Goal: Communication & Community: Answer question/provide support

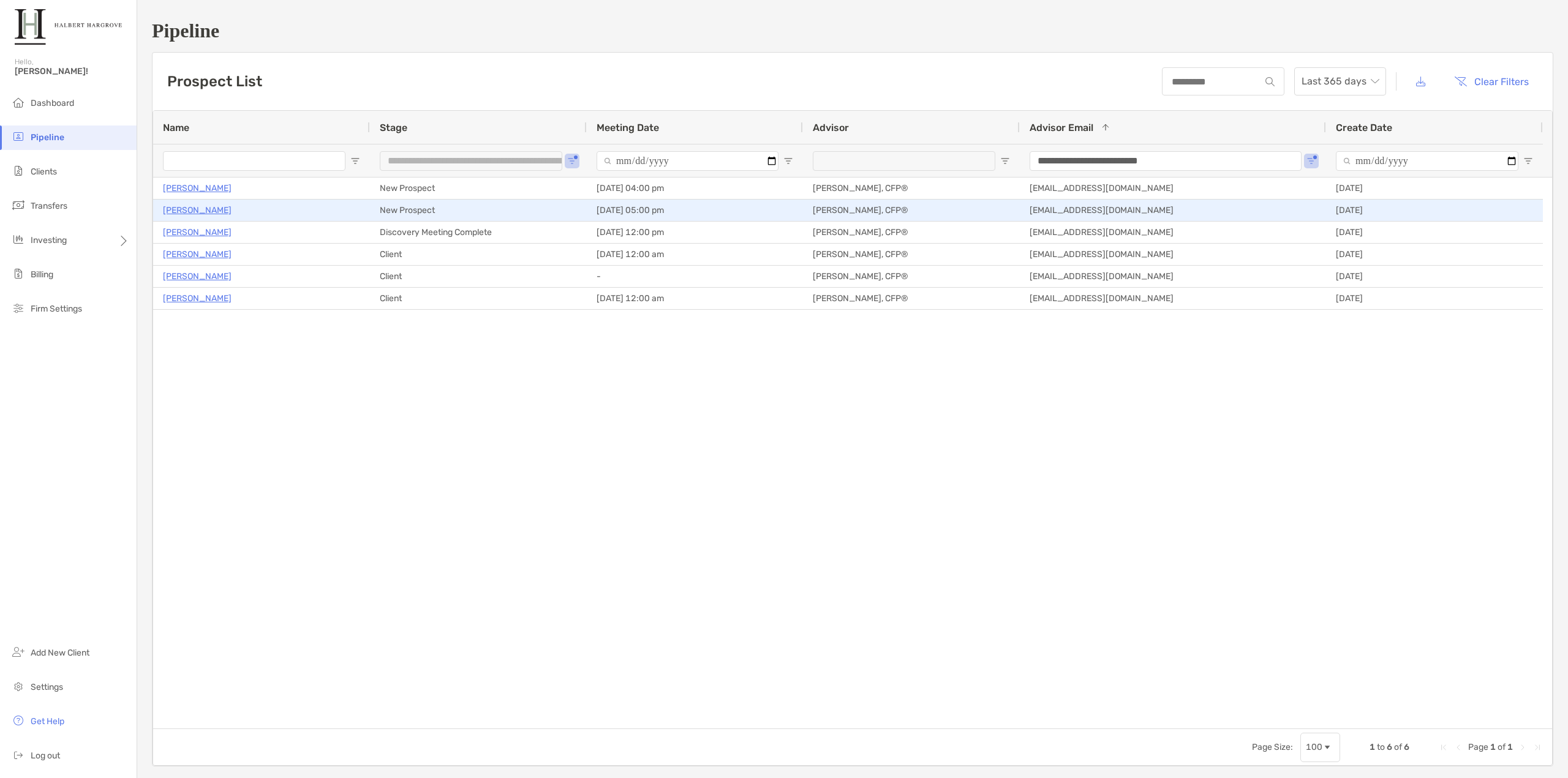
click at [203, 215] on p "Ronald Coleman" at bounding box center [196, 210] width 68 height 16
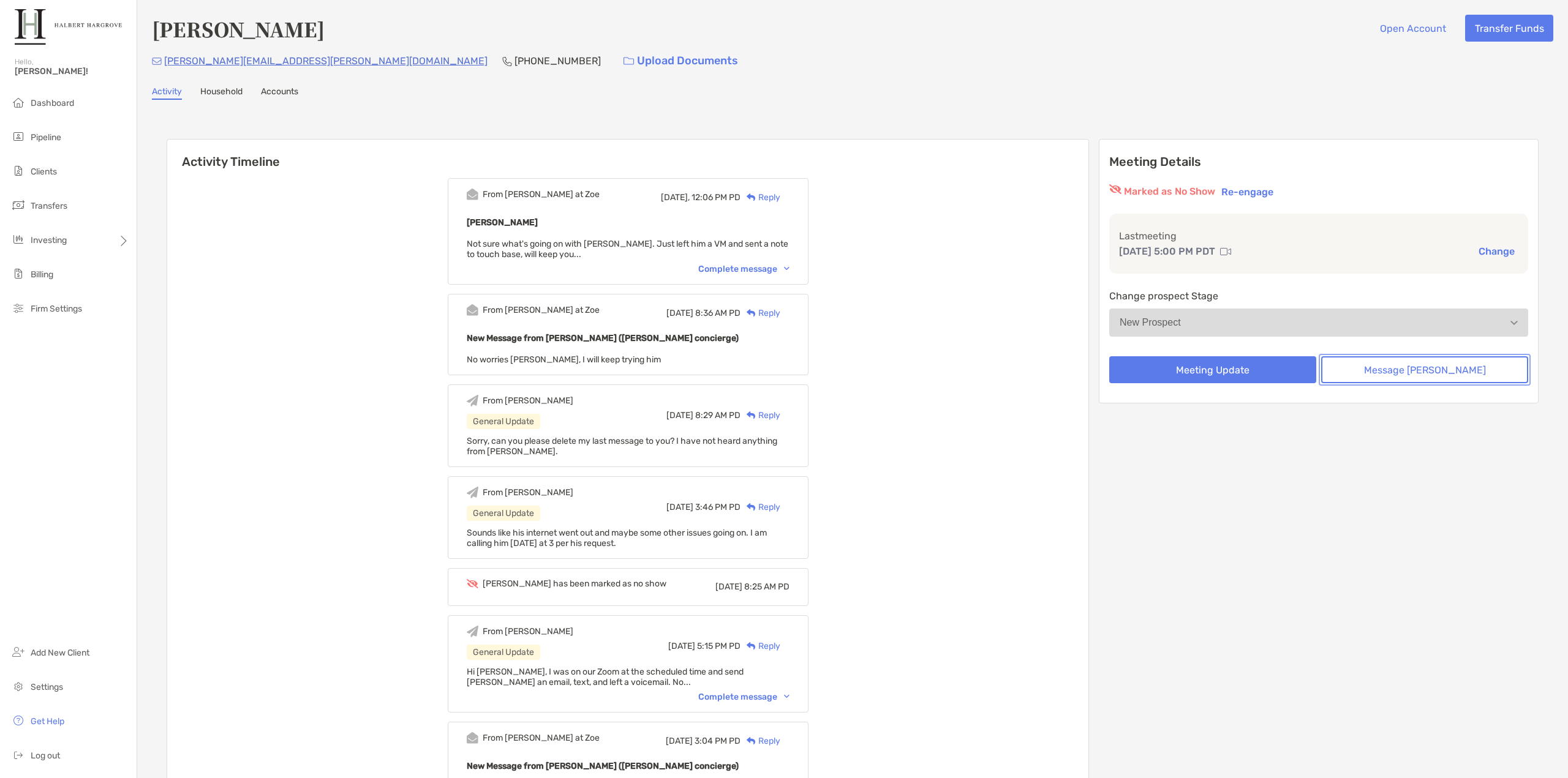
click at [1399, 360] on button "Message Zoe" at bounding box center [1424, 370] width 207 height 27
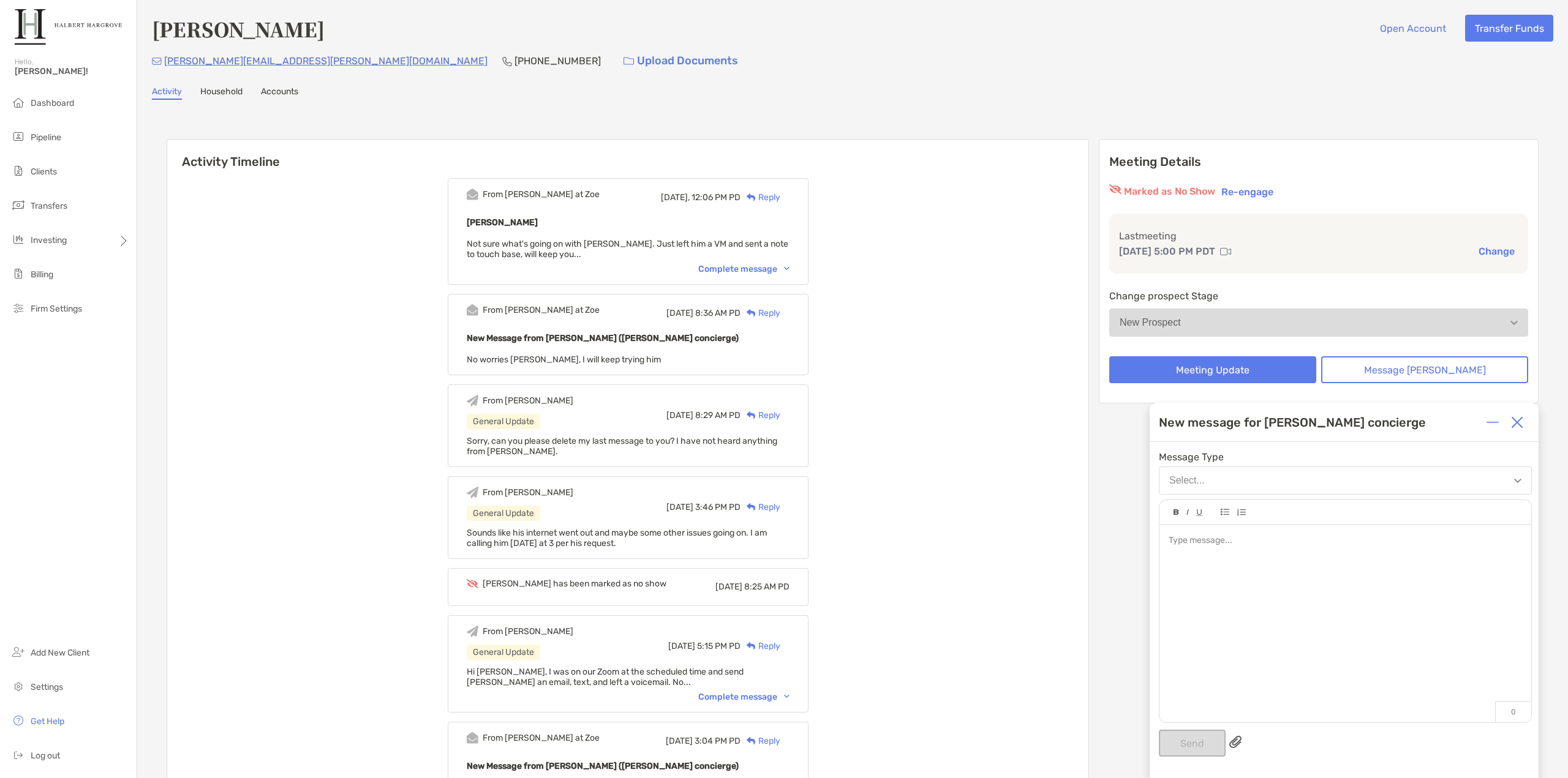
click at [1275, 614] on div at bounding box center [1345, 618] width 372 height 186
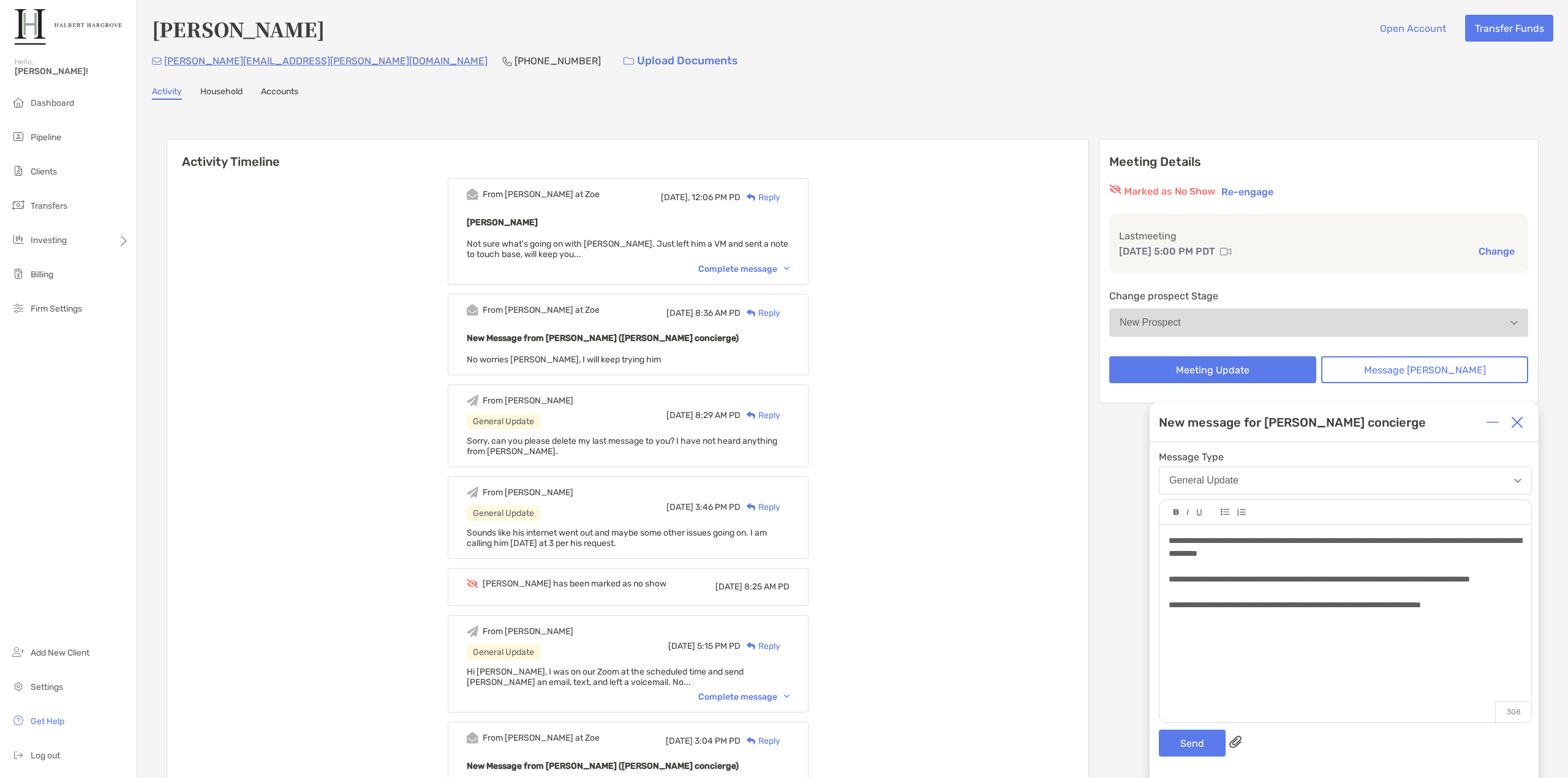
click at [1384, 609] on span "**********" at bounding box center [1294, 605] width 252 height 9
click at [1194, 749] on button "Send" at bounding box center [1192, 743] width 67 height 27
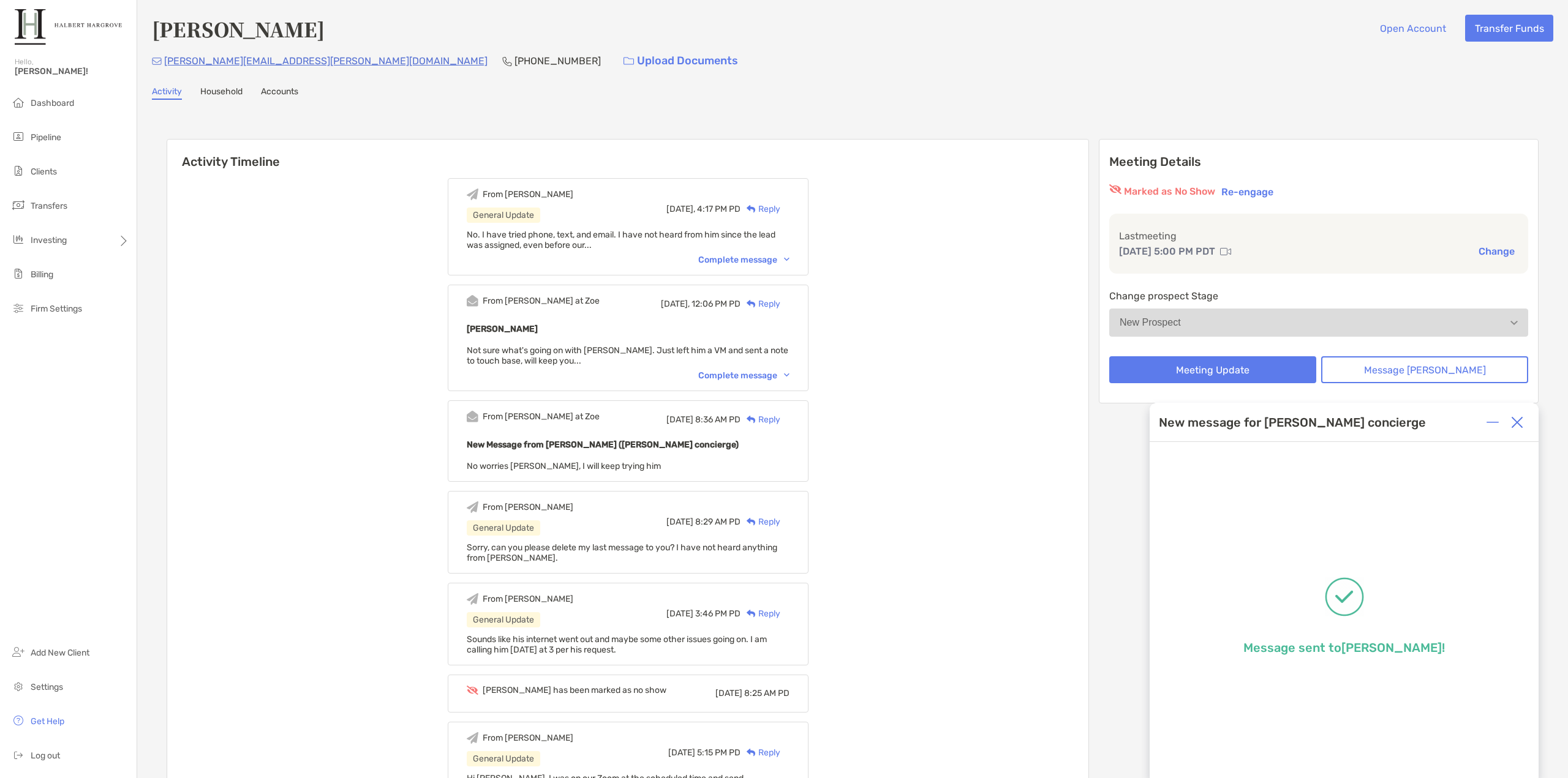
click at [876, 367] on div "From Tony General Update Today, 4:17 PM PD Reply No. I have tried phone, text, …" at bounding box center [628, 736] width 921 height 1133
click at [72, 134] on li "Pipeline" at bounding box center [68, 137] width 137 height 24
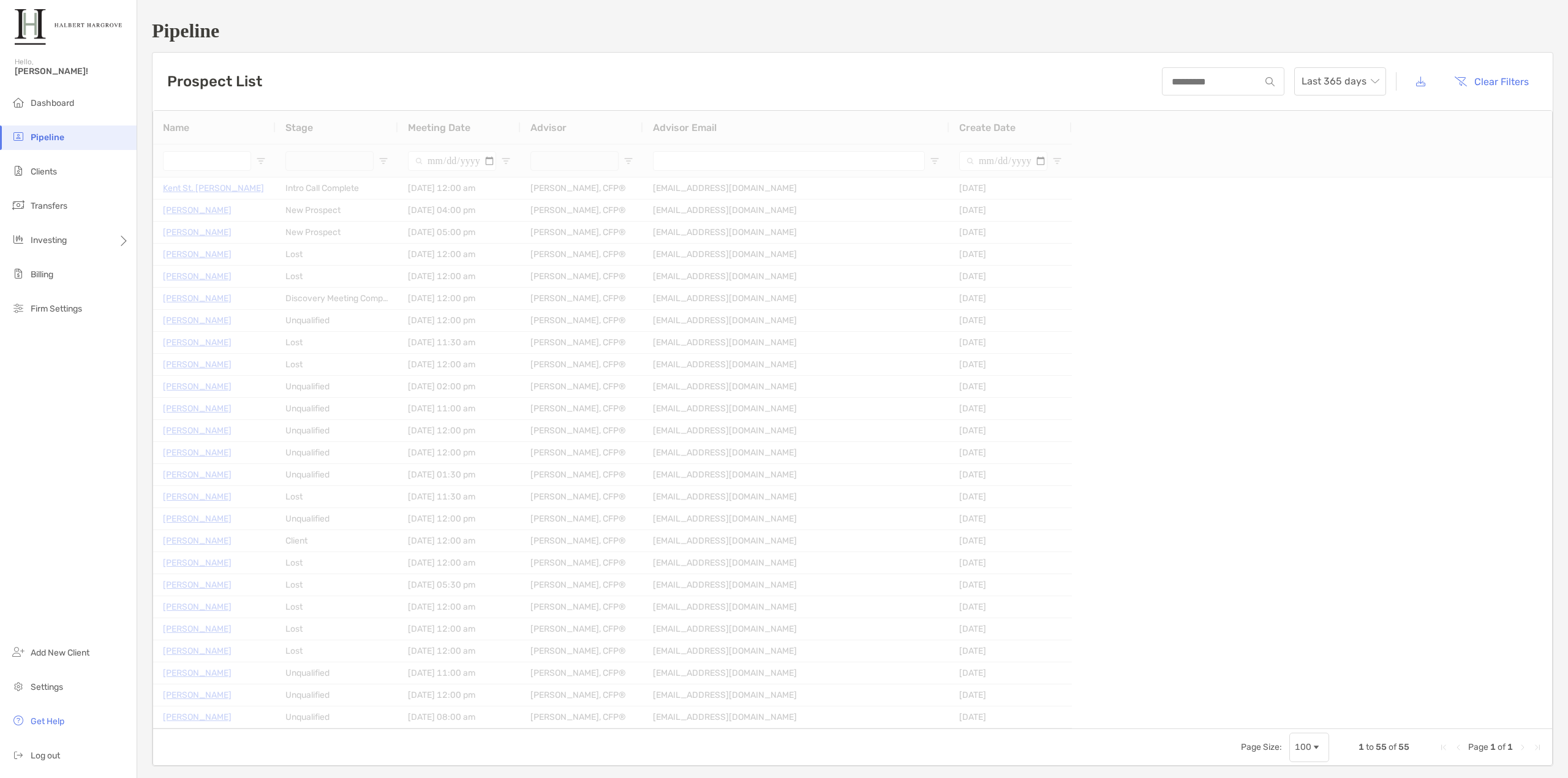
type input "**********"
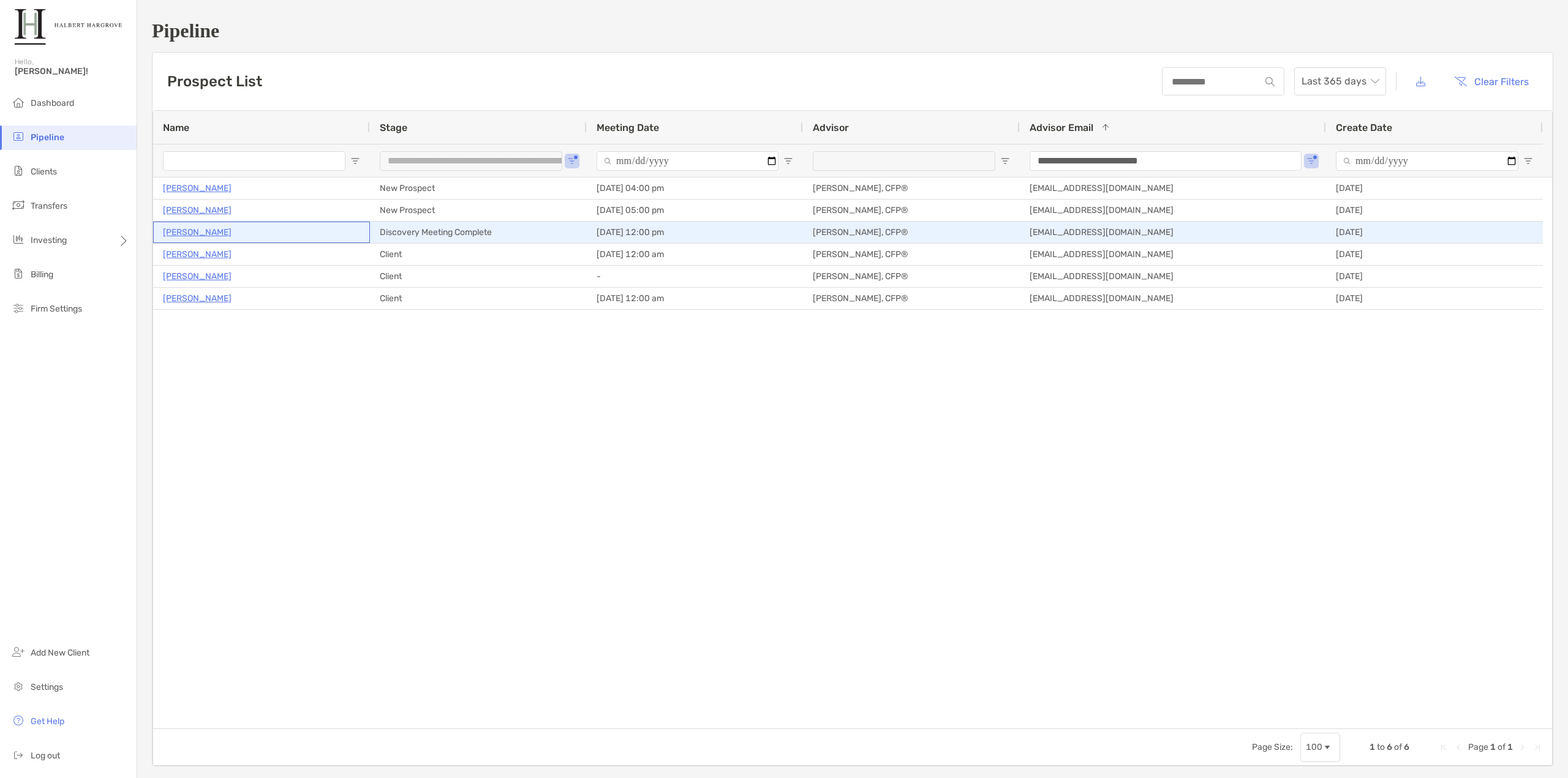
click at [208, 234] on p "[PERSON_NAME]" at bounding box center [196, 232] width 68 height 16
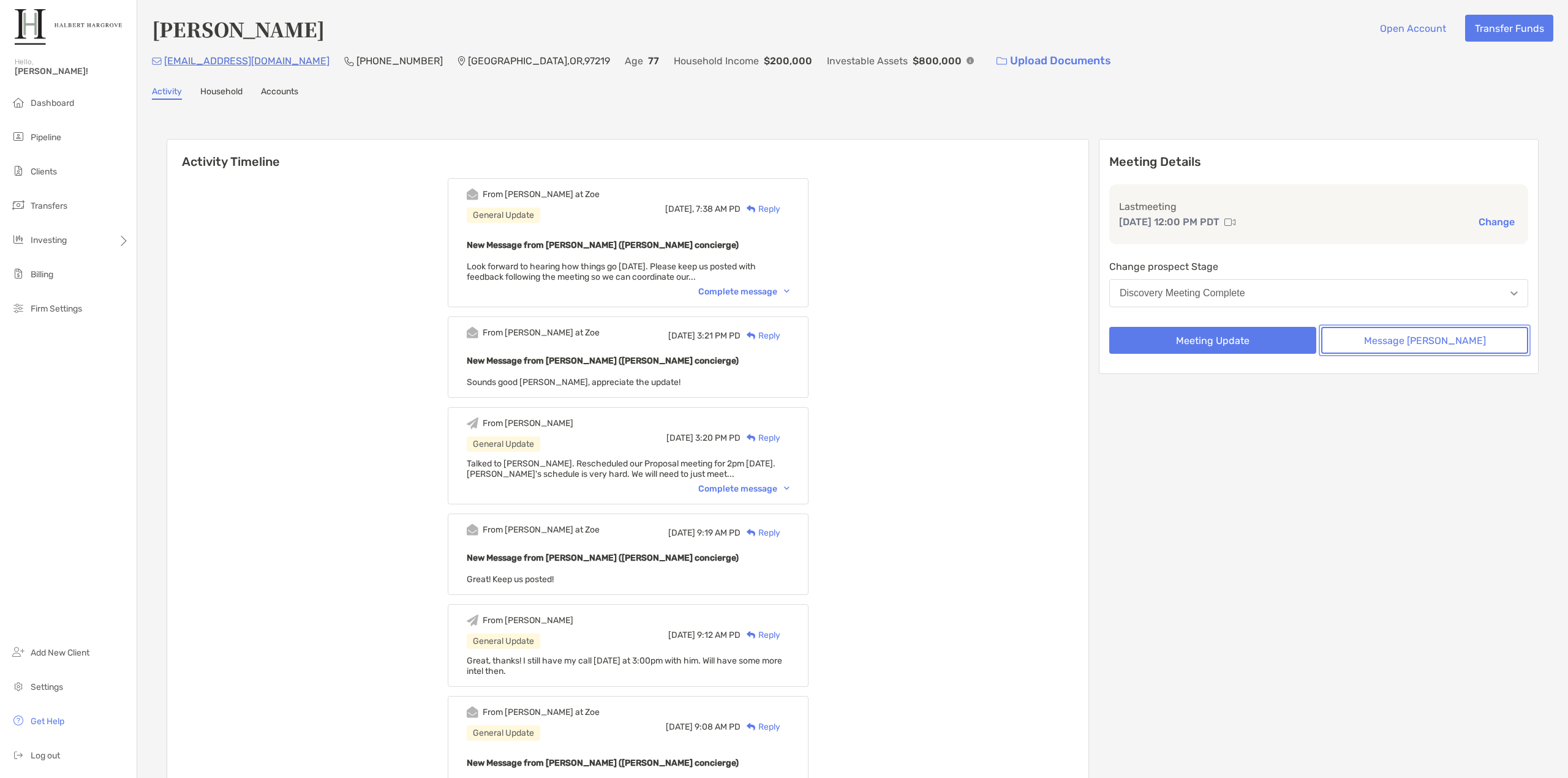
click at [1363, 335] on button "Message [PERSON_NAME]" at bounding box center [1424, 341] width 207 height 27
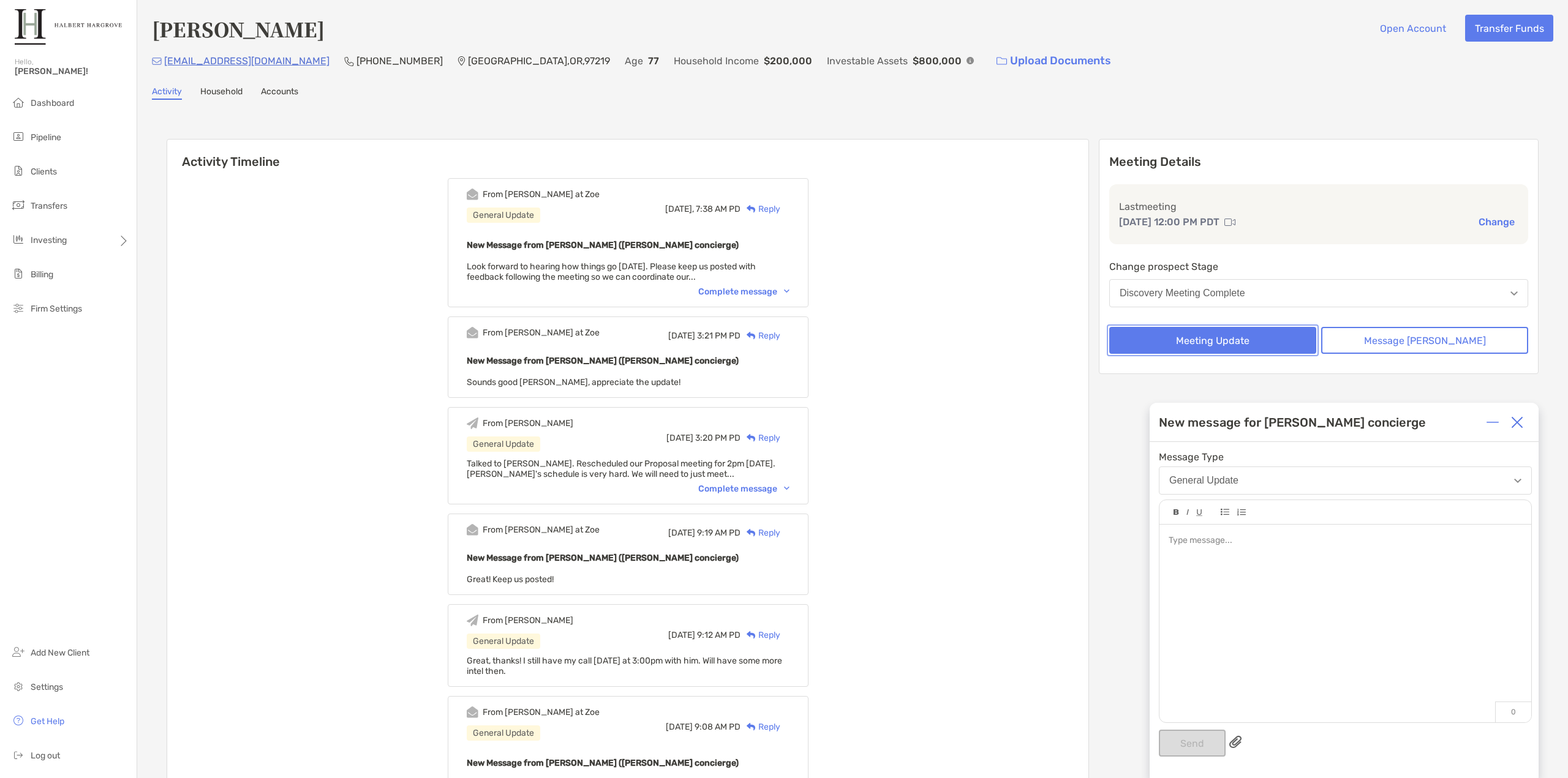
click at [1254, 341] on button "Meeting Update" at bounding box center [1212, 341] width 207 height 27
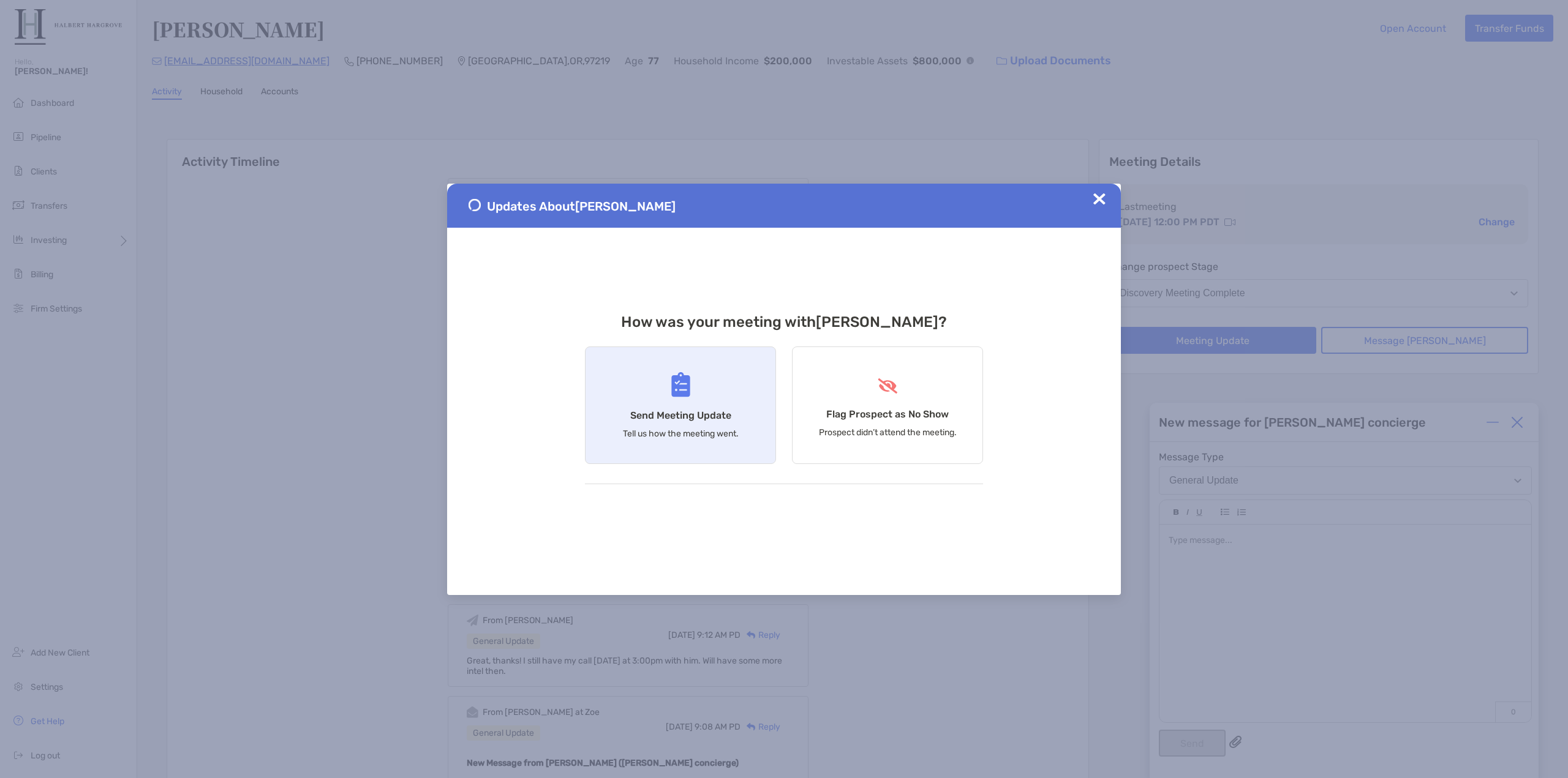
click at [703, 435] on p "Tell us how the meeting went." at bounding box center [680, 433] width 116 height 10
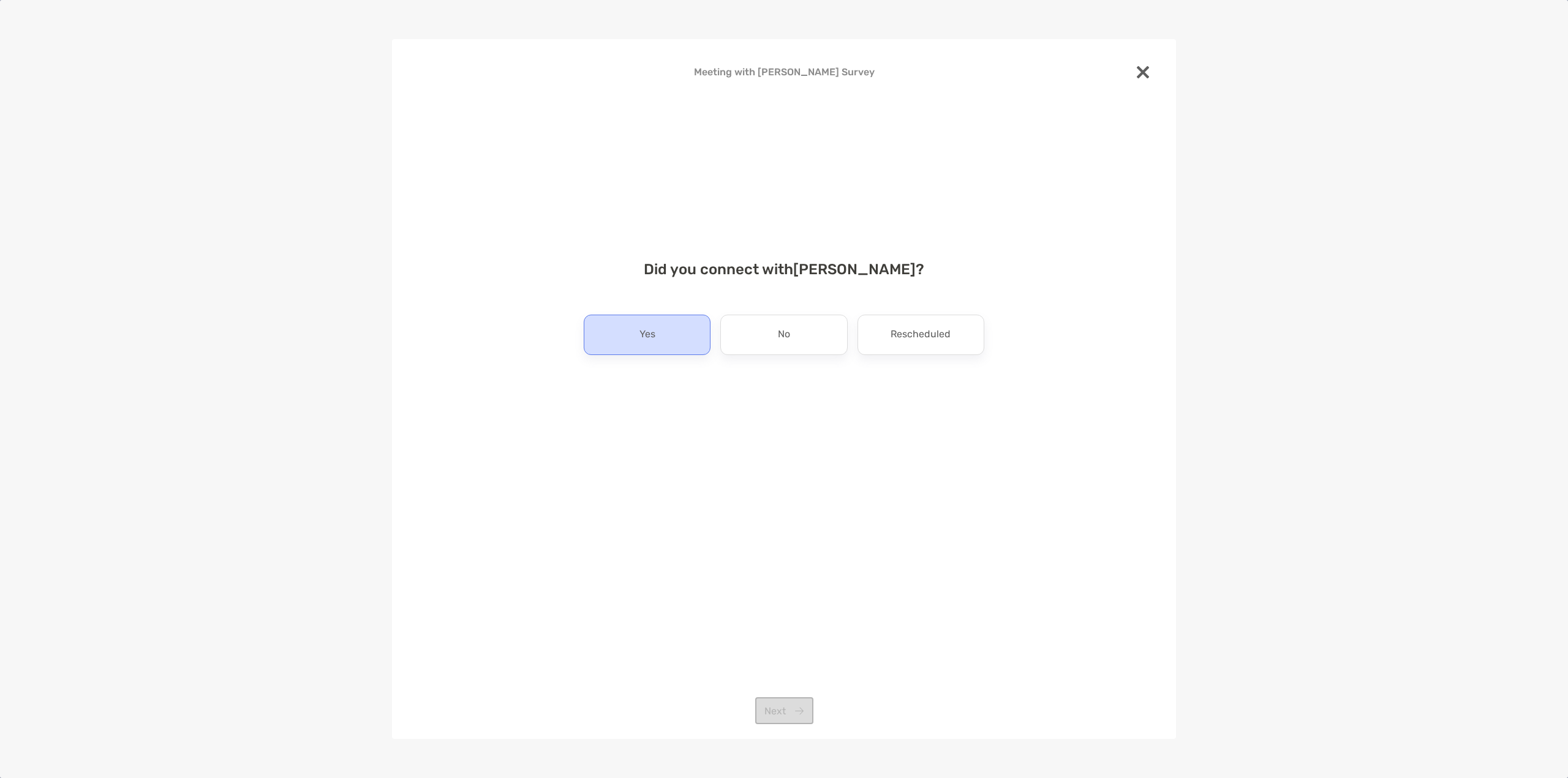
click at [662, 347] on div "Yes" at bounding box center [647, 335] width 127 height 41
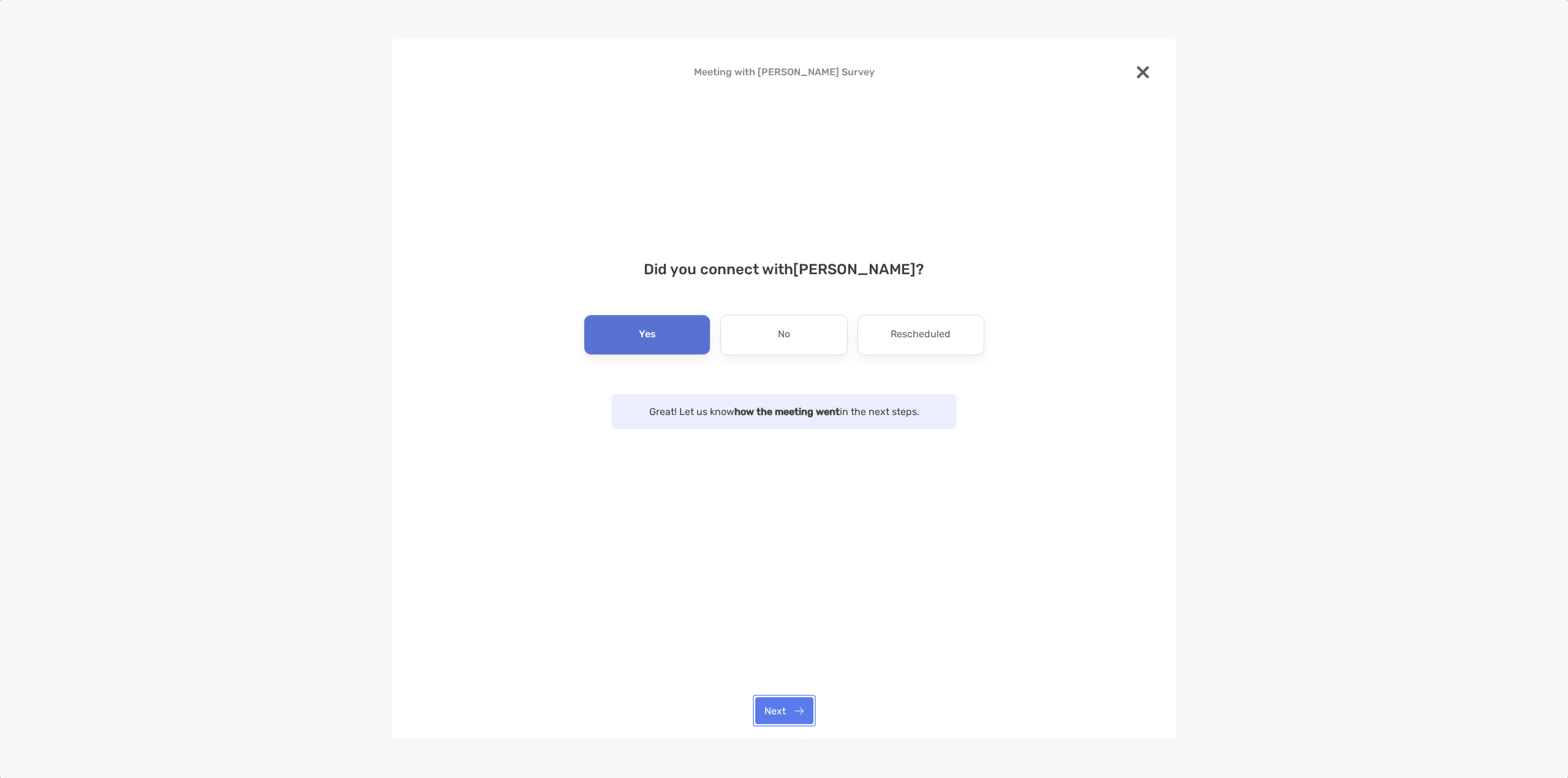
click at [793, 714] on button "Next" at bounding box center [784, 711] width 58 height 27
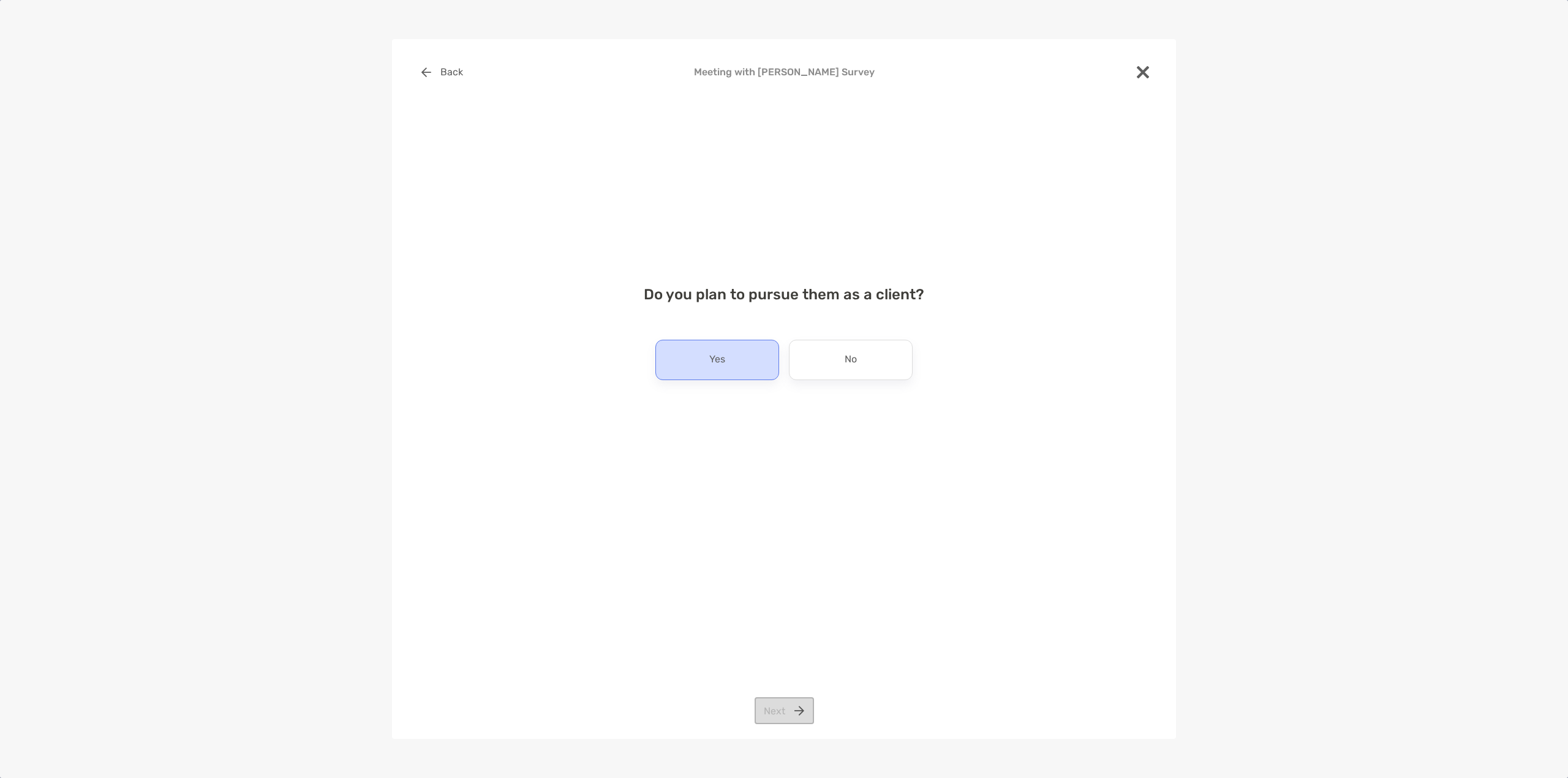
click at [740, 370] on div "Yes" at bounding box center [717, 360] width 124 height 41
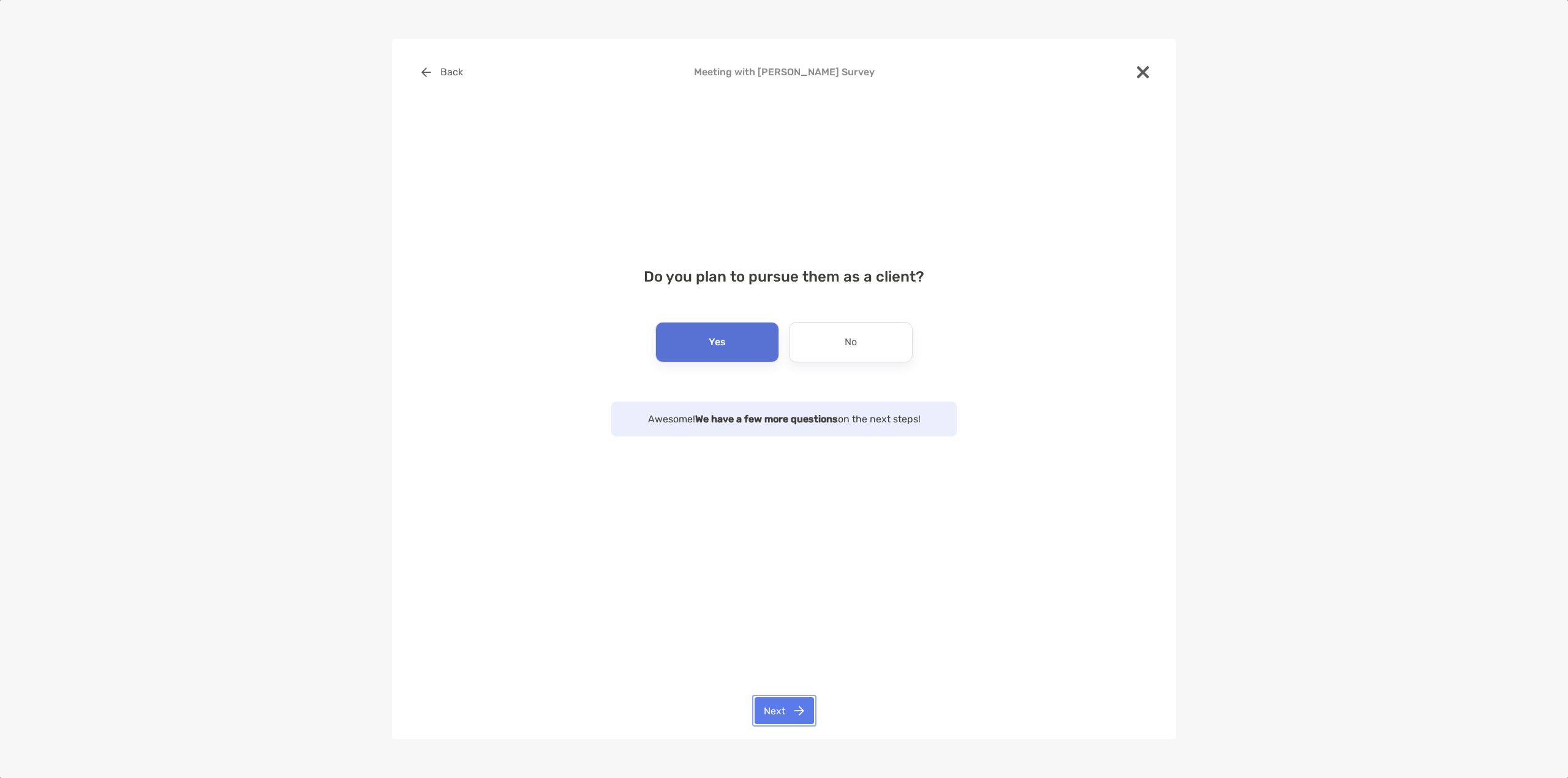
click at [801, 709] on button "Next" at bounding box center [784, 711] width 60 height 27
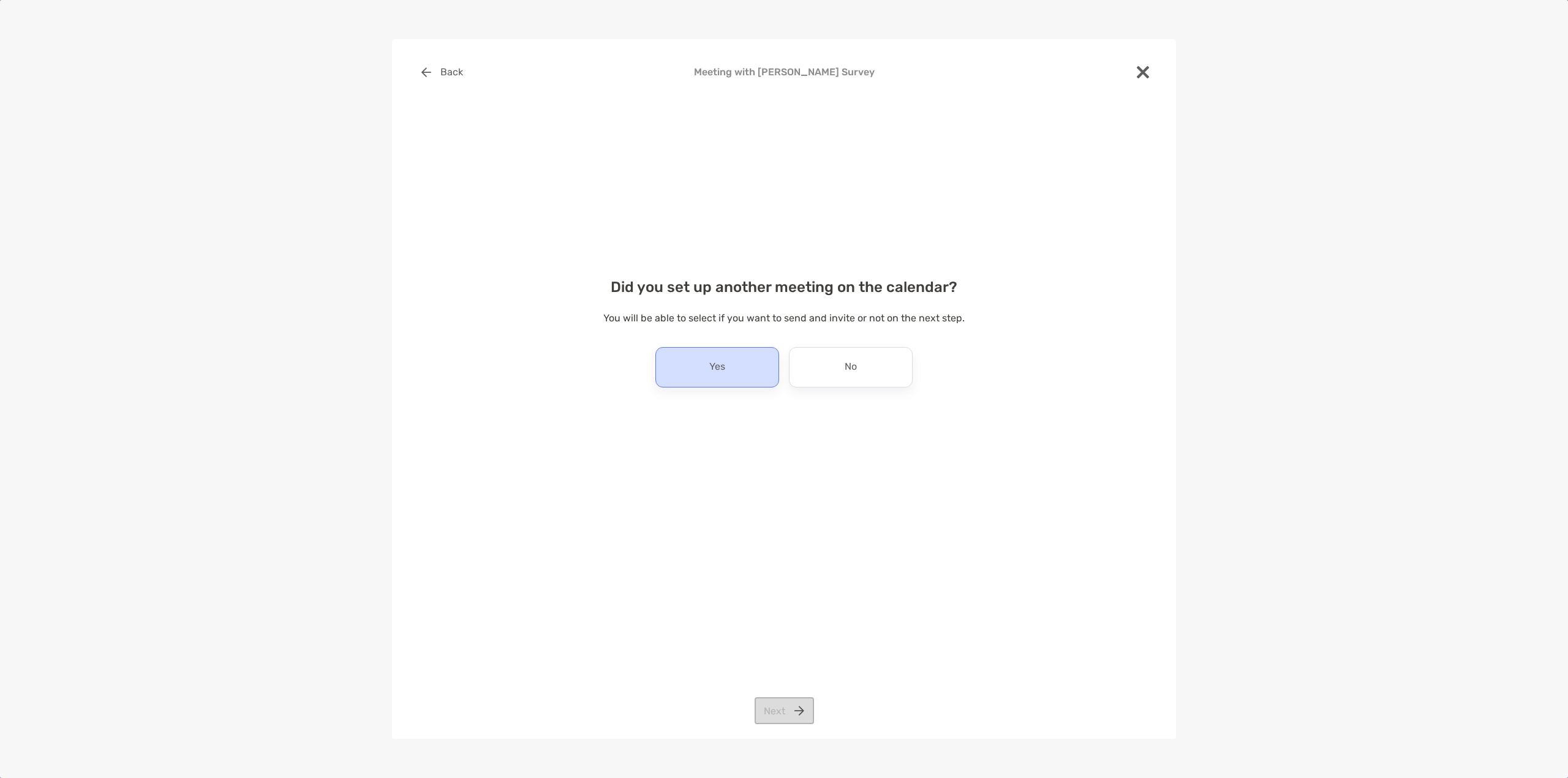
drag, startPoint x: 724, startPoint y: 374, endPoint x: 736, endPoint y: 385, distance: 16.3
click at [723, 374] on div "Yes" at bounding box center [717, 368] width 124 height 41
drag, startPoint x: 792, startPoint y: 710, endPoint x: 795, endPoint y: 674, distance: 36.1
click at [792, 710] on button "Next" at bounding box center [784, 711] width 60 height 27
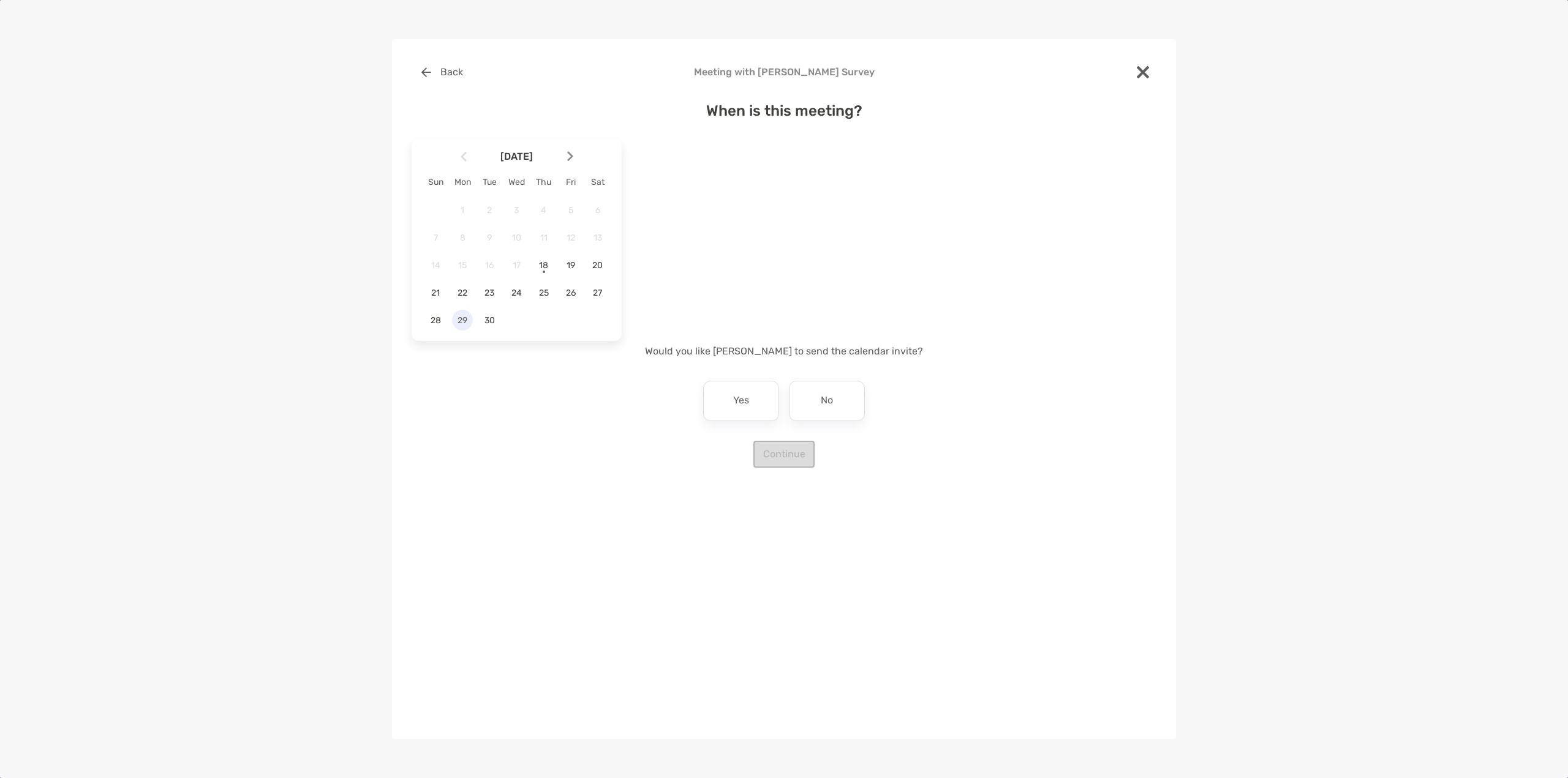
click at [470, 326] on div "29" at bounding box center [462, 320] width 21 height 21
click at [764, 269] on div "9:30 am" at bounding box center [770, 260] width 82 height 28
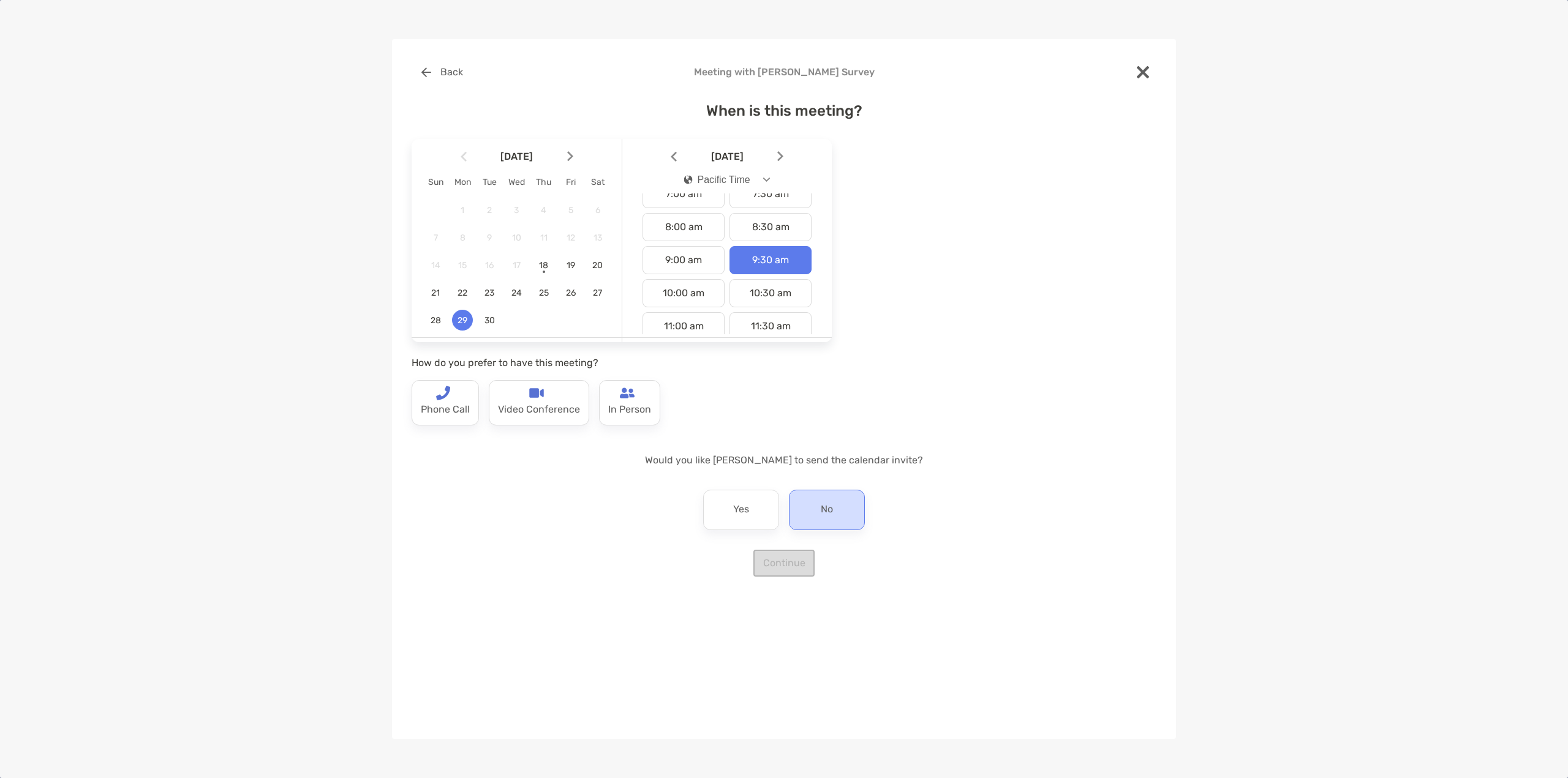
click at [832, 511] on p "No" at bounding box center [827, 510] width 12 height 20
click at [515, 416] on p "Video Conference" at bounding box center [538, 410] width 82 height 20
click at [796, 565] on button "Continue" at bounding box center [784, 563] width 61 height 27
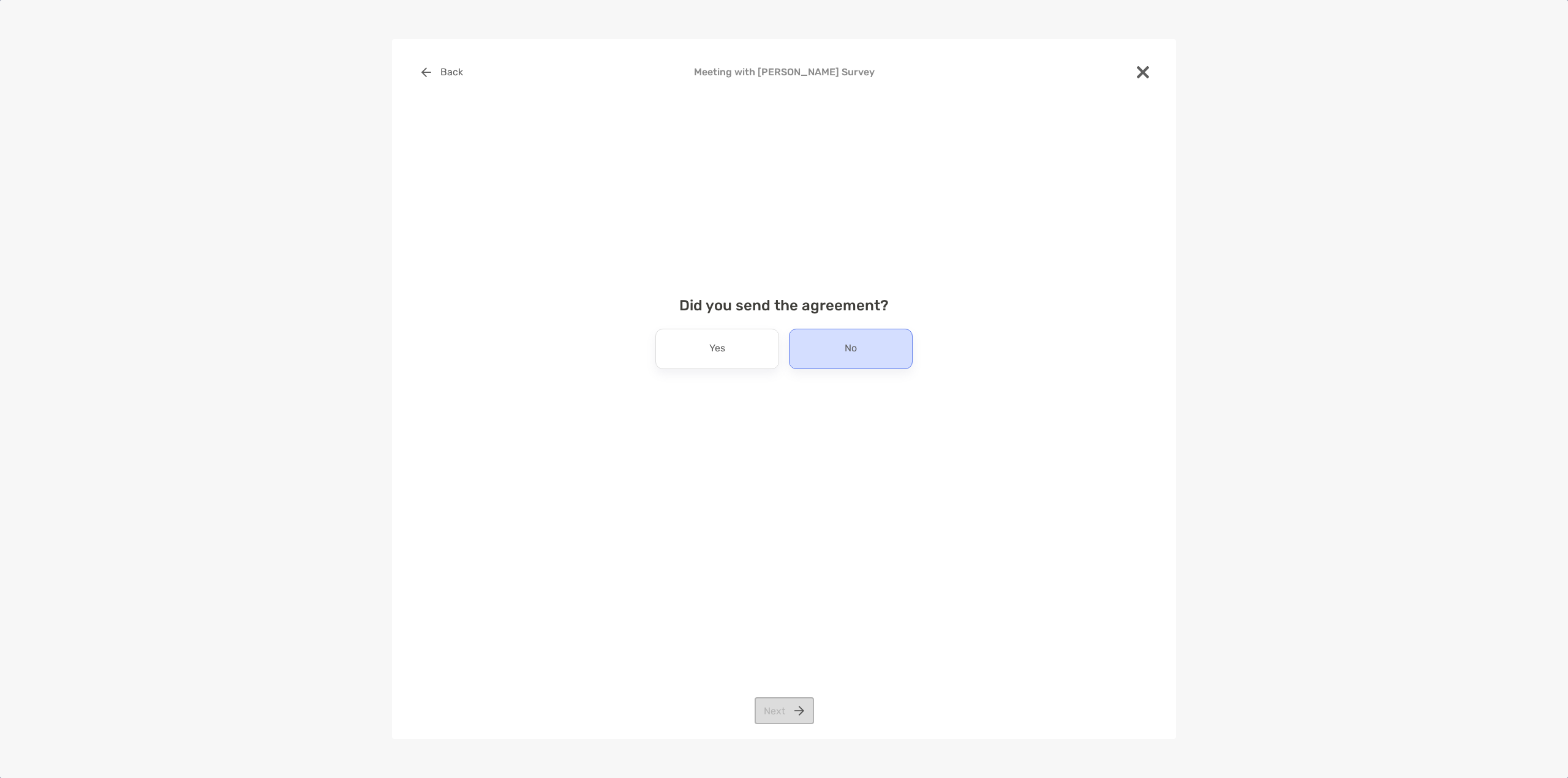
click at [808, 343] on div "No" at bounding box center [851, 349] width 124 height 41
click at [780, 702] on button "Next" at bounding box center [784, 711] width 60 height 27
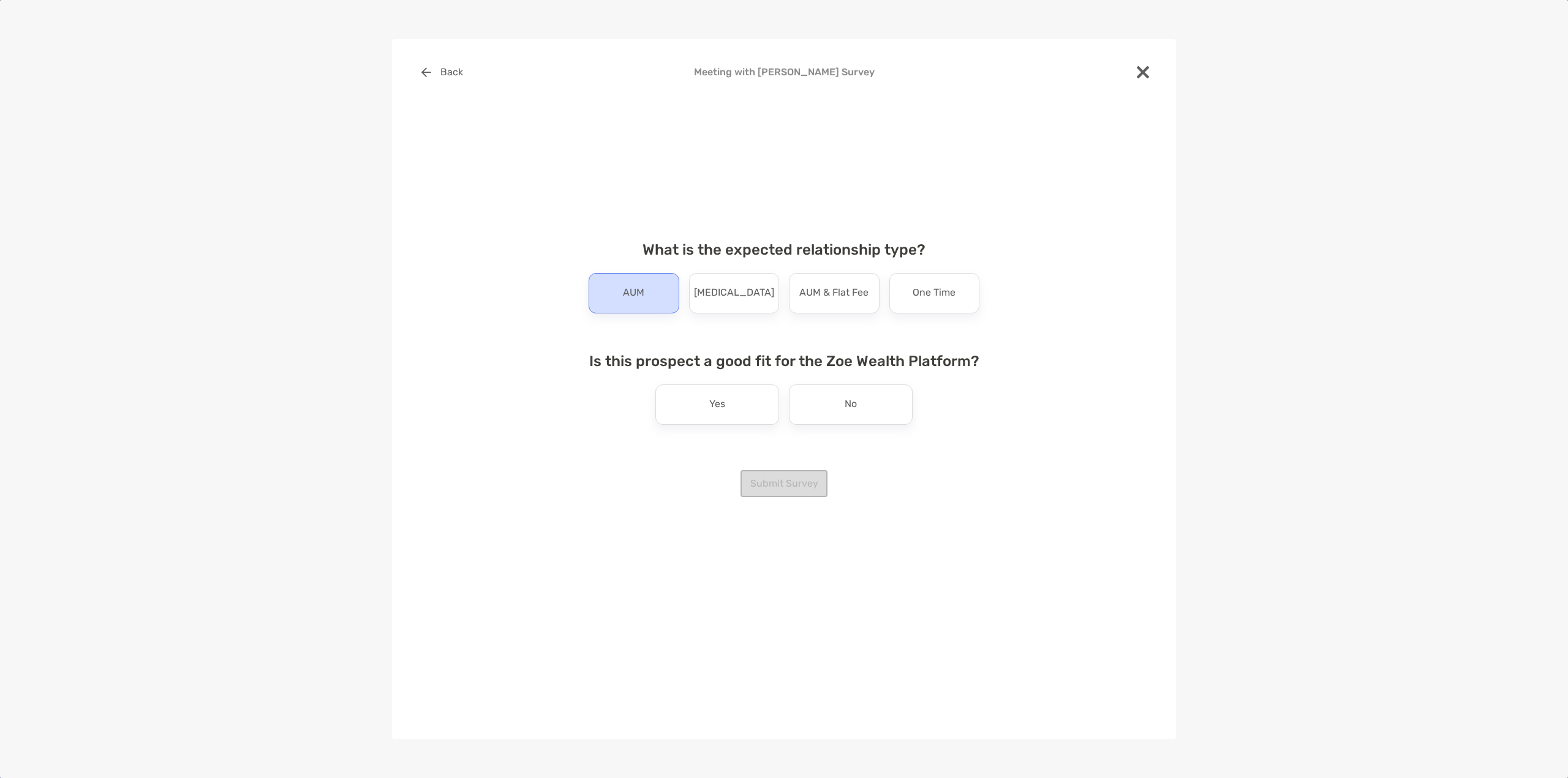
click at [645, 301] on div "AUM" at bounding box center [634, 293] width 91 height 41
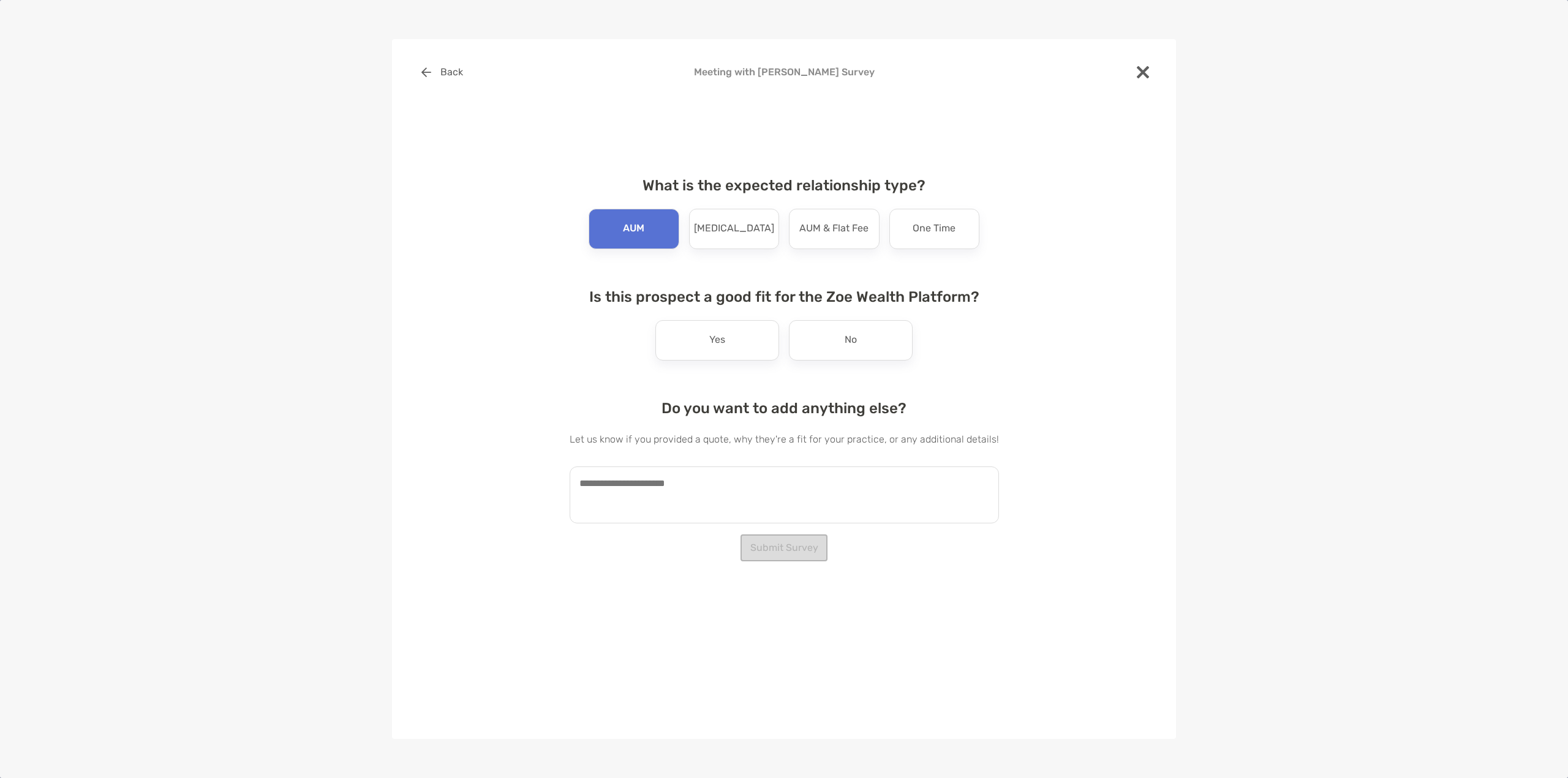
click at [827, 356] on div "No" at bounding box center [851, 341] width 124 height 41
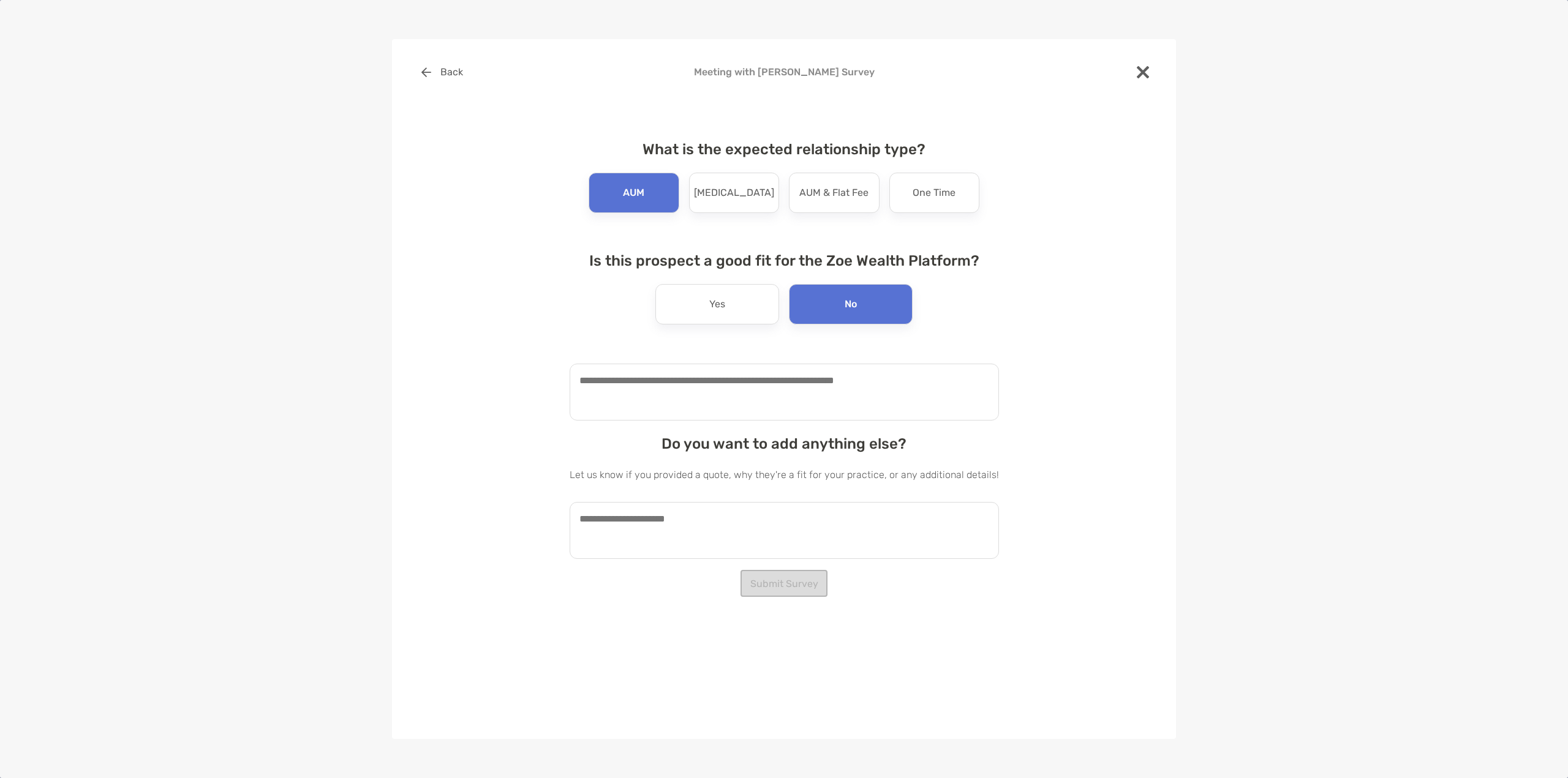
click at [806, 412] on textarea at bounding box center [784, 392] width 429 height 57
type textarea "**********"
click at [793, 542] on textarea at bounding box center [784, 530] width 429 height 57
type textarea "**********"
click at [763, 578] on button "Submit Survey" at bounding box center [784, 584] width 87 height 27
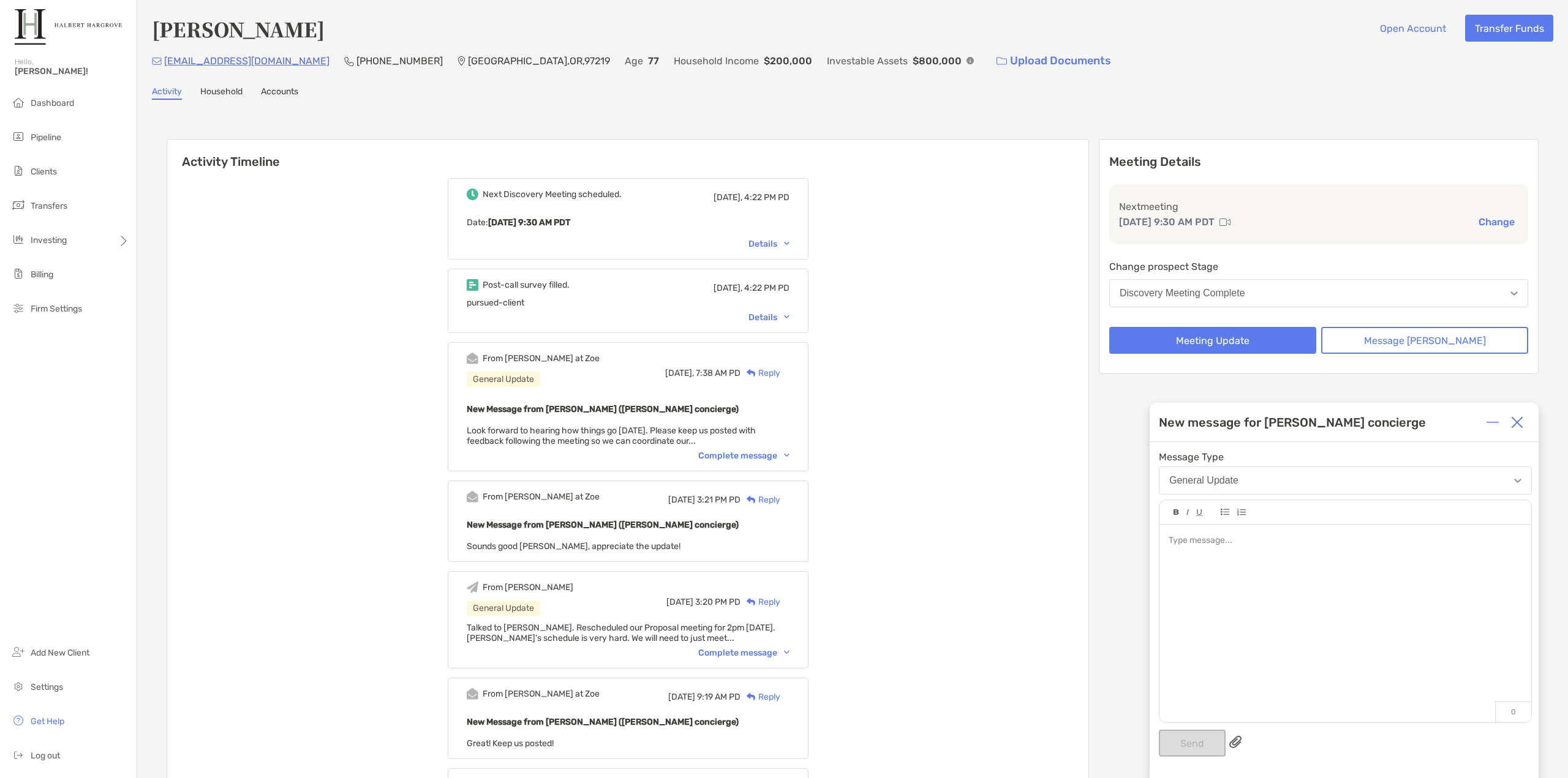
click at [1300, 622] on div at bounding box center [1345, 618] width 372 height 186
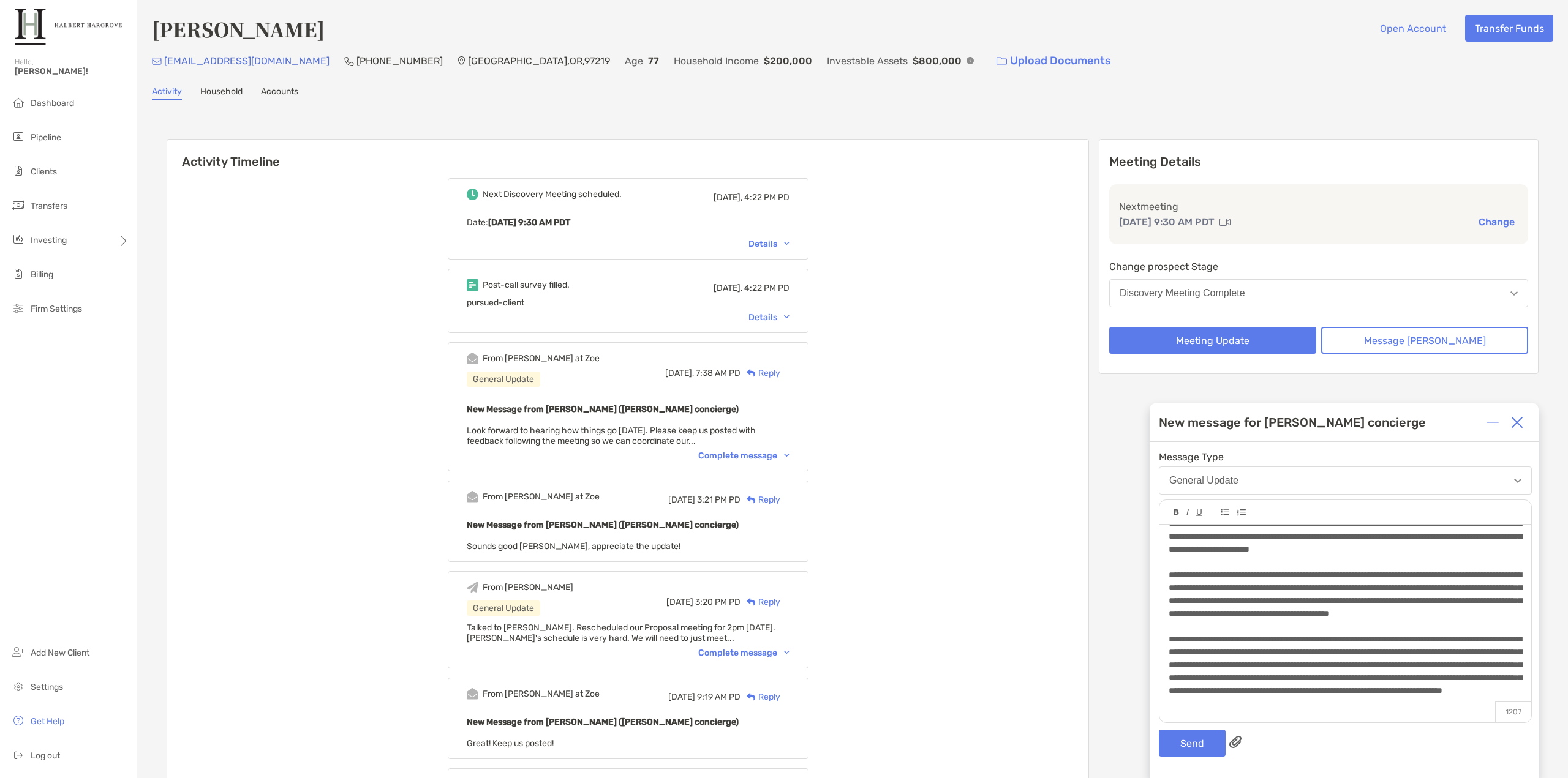
scroll to position [0, 0]
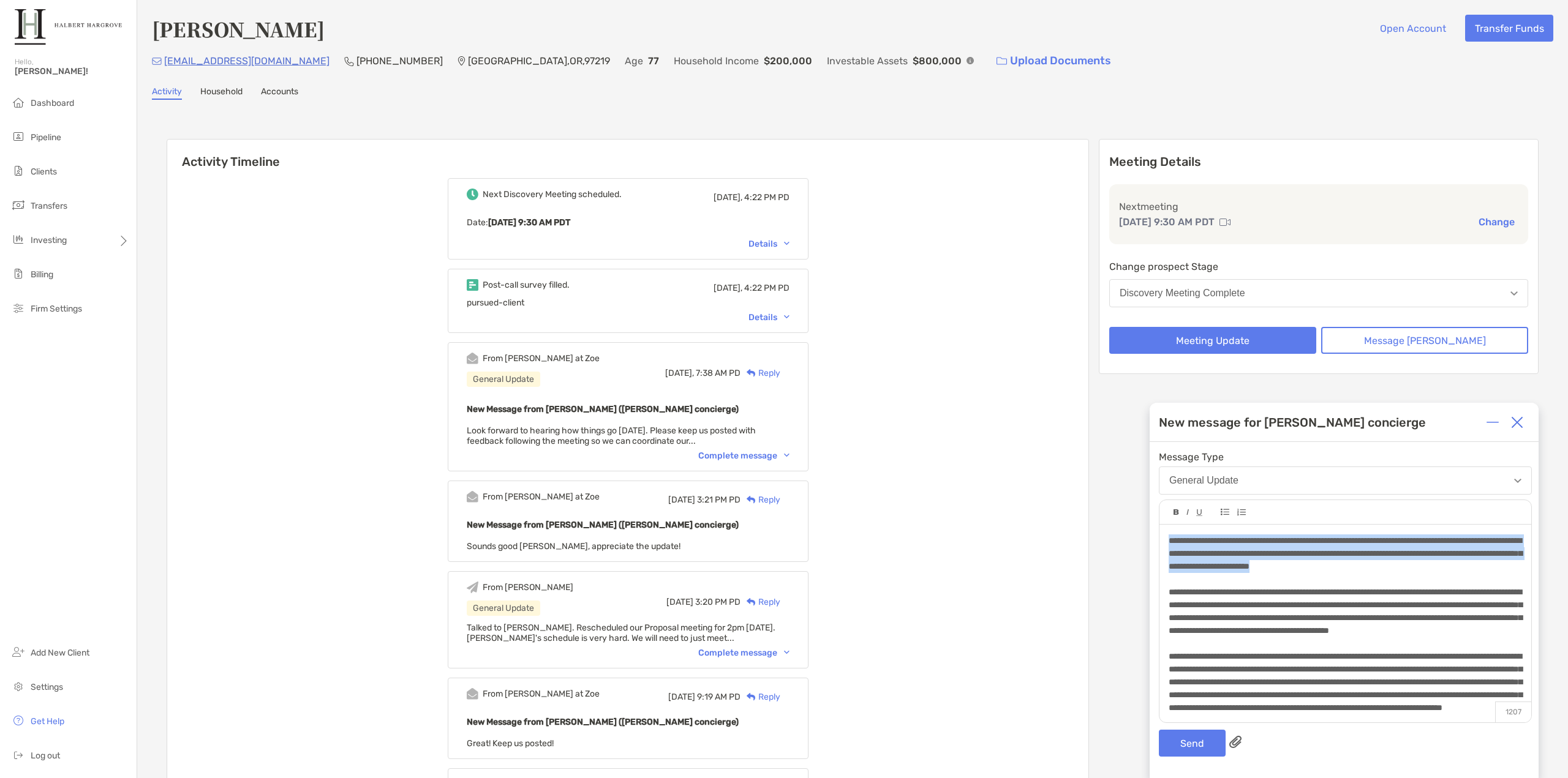
drag, startPoint x: 1277, startPoint y: 578, endPoint x: 1084, endPoint y: 533, distance: 198.2
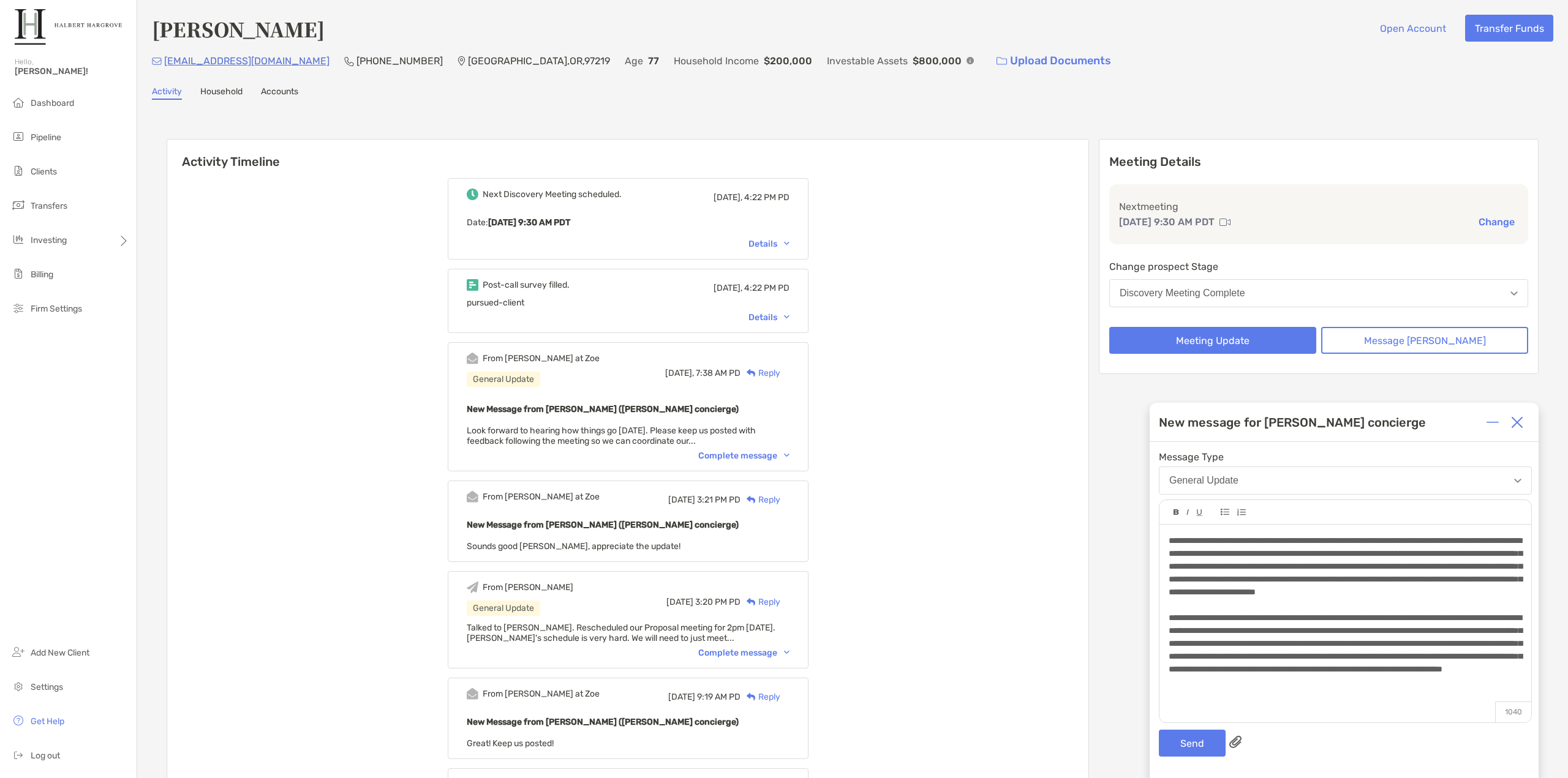
scroll to position [17, 0]
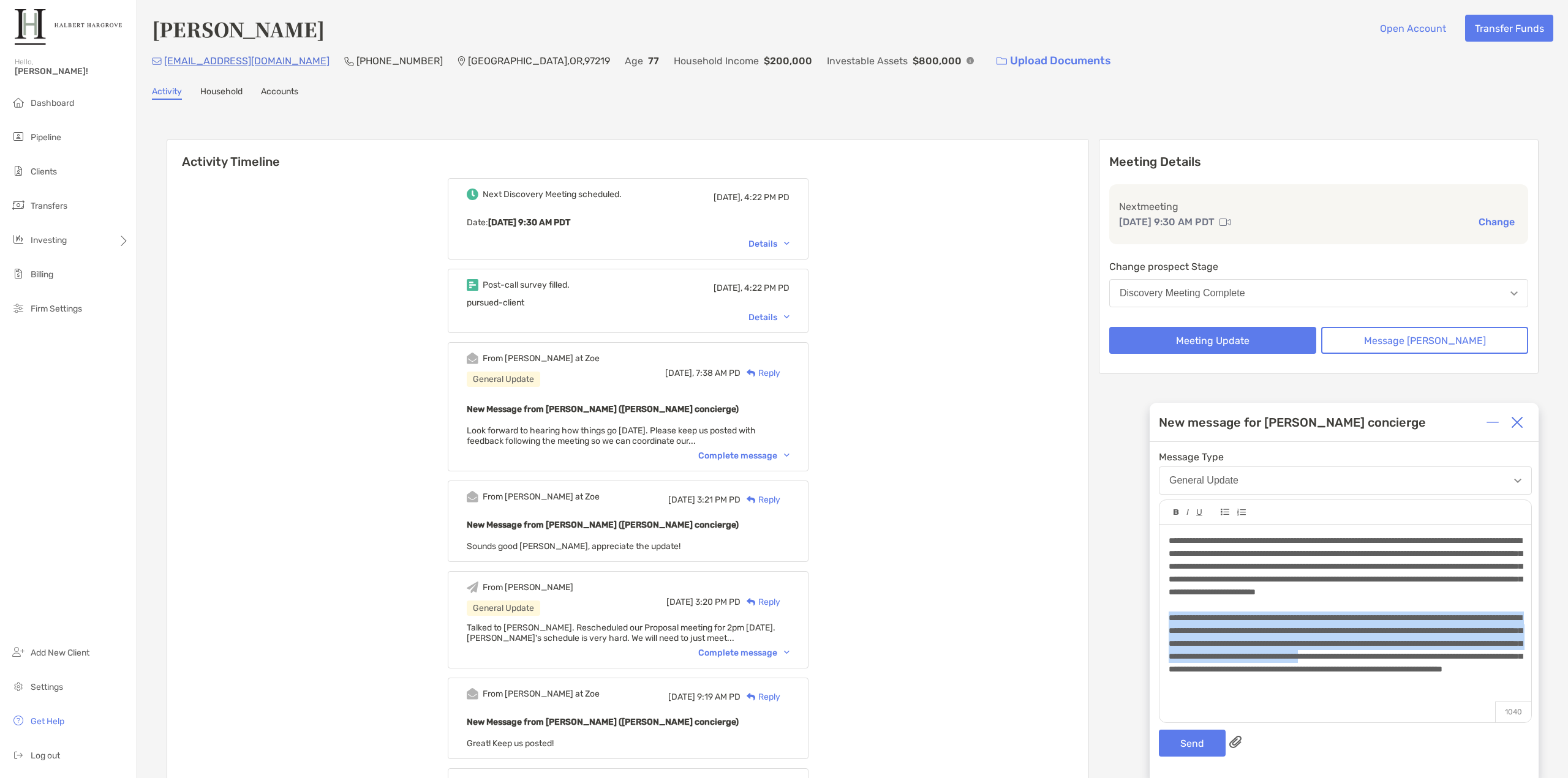
drag, startPoint x: 1315, startPoint y: 661, endPoint x: 1171, endPoint y: 616, distance: 150.9
click at [1171, 616] on span "**********" at bounding box center [1345, 643] width 354 height 60
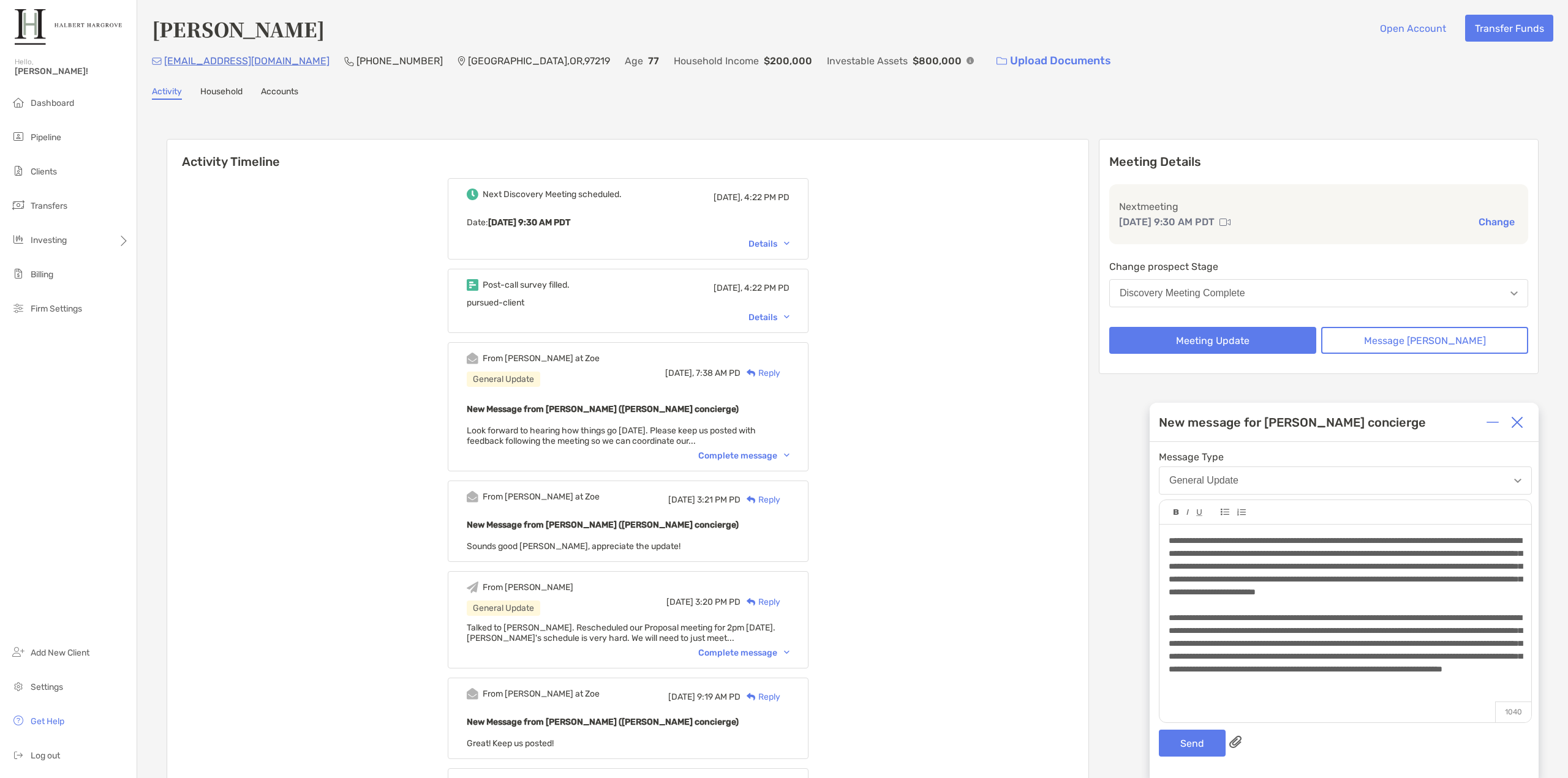
scroll to position [0, 0]
drag, startPoint x: 1338, startPoint y: 659, endPoint x: 1283, endPoint y: 655, distance: 55.1
click at [1283, 648] on span "**********" at bounding box center [1345, 630] width 354 height 35
click at [1356, 650] on div "**********" at bounding box center [1344, 630] width 353 height 39
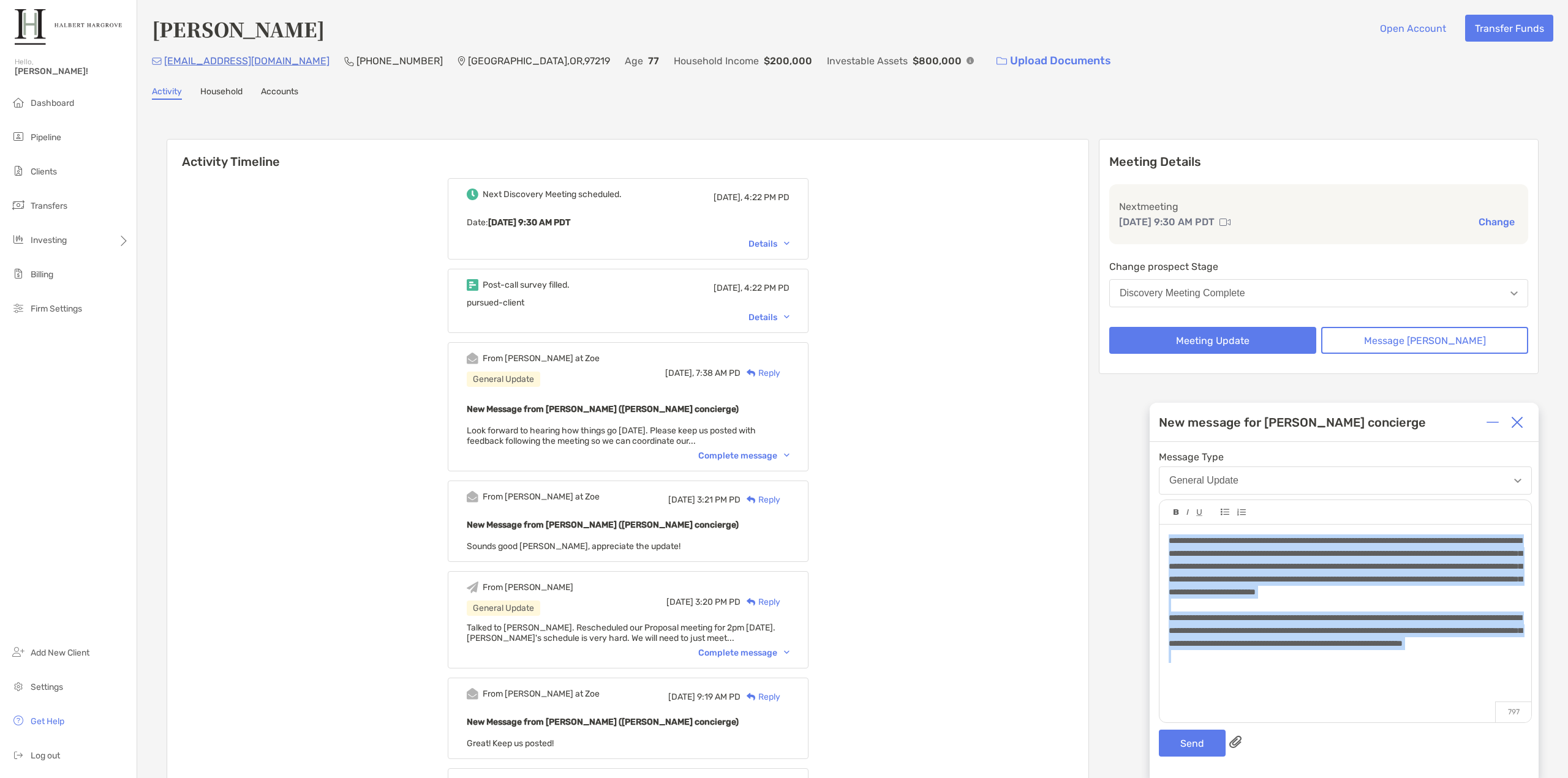
copy div "**********"
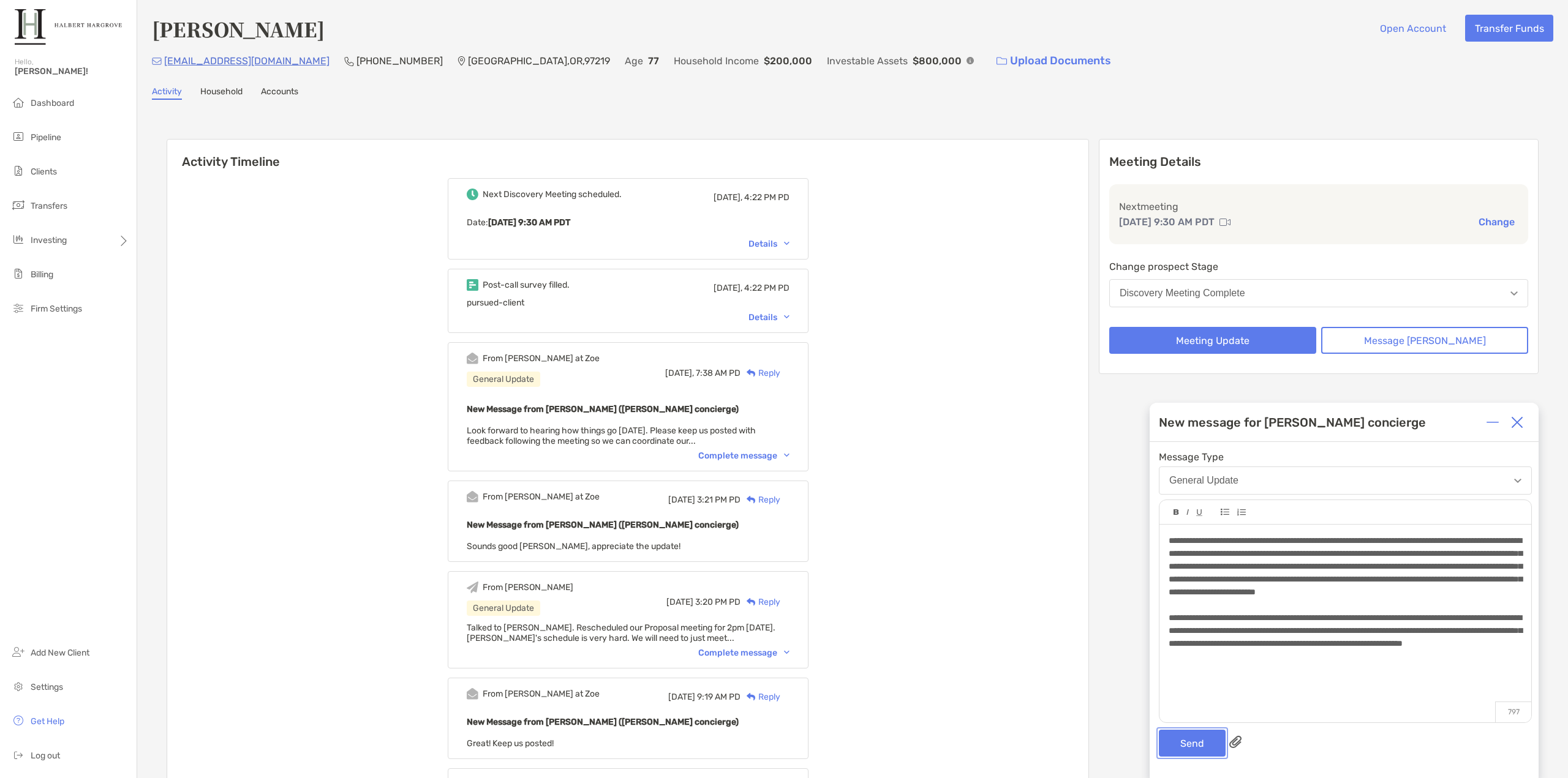
click at [1195, 738] on button "Send" at bounding box center [1192, 743] width 67 height 27
